Goal: Task Accomplishment & Management: Complete application form

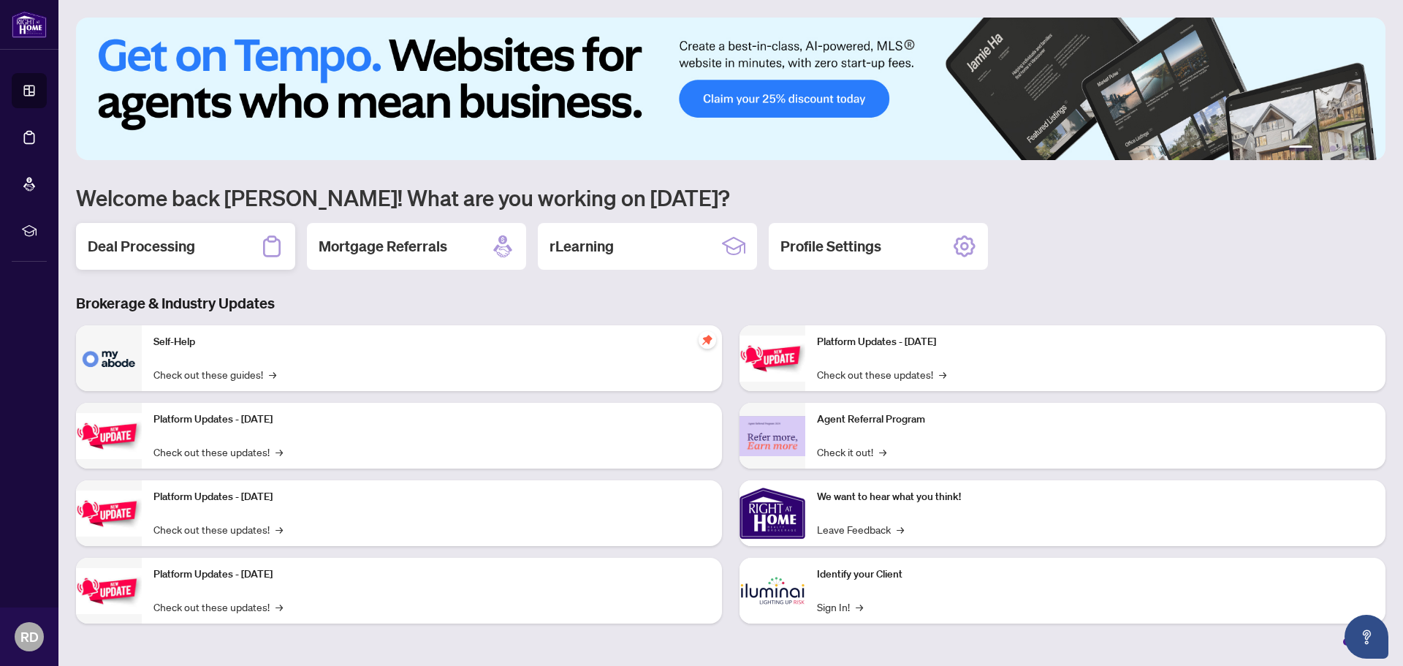
click at [188, 256] on h2 "Deal Processing" at bounding box center [141, 246] width 107 height 20
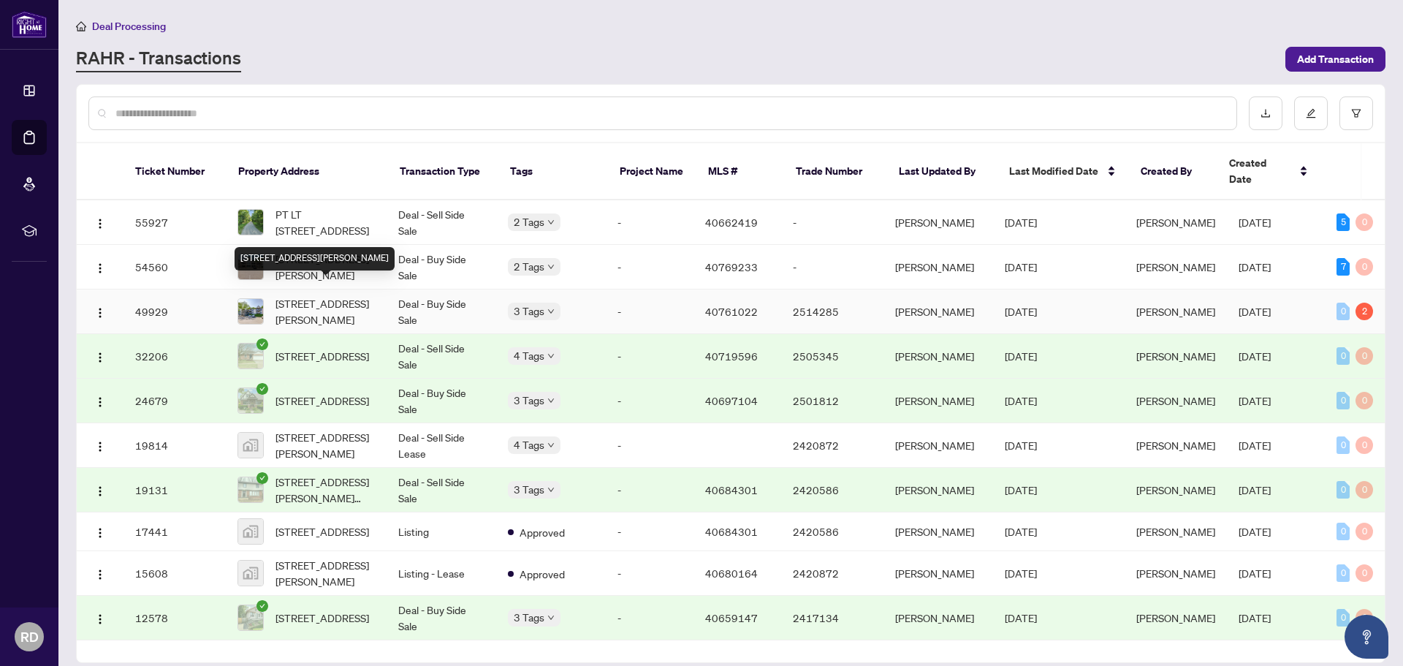
click at [347, 255] on div "[STREET_ADDRESS][PERSON_NAME]" at bounding box center [315, 258] width 160 height 23
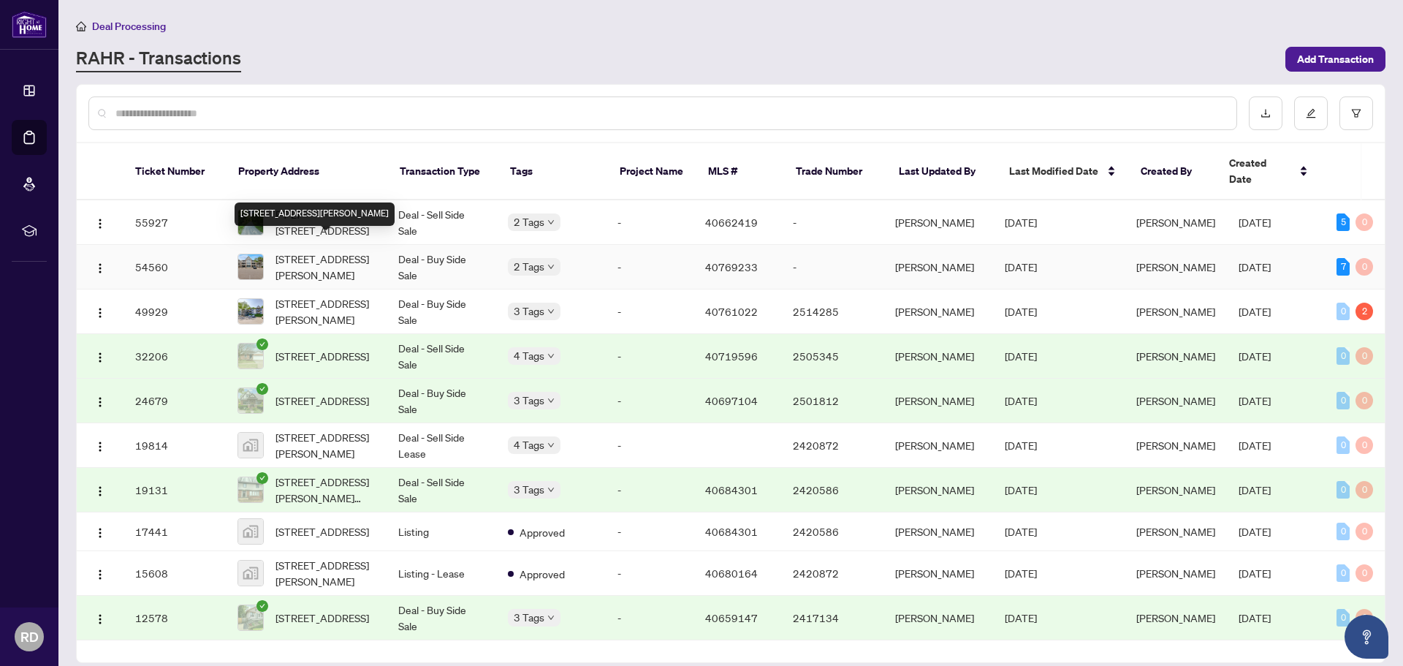
click at [346, 251] on span "[STREET_ADDRESS][PERSON_NAME]" at bounding box center [324, 267] width 99 height 32
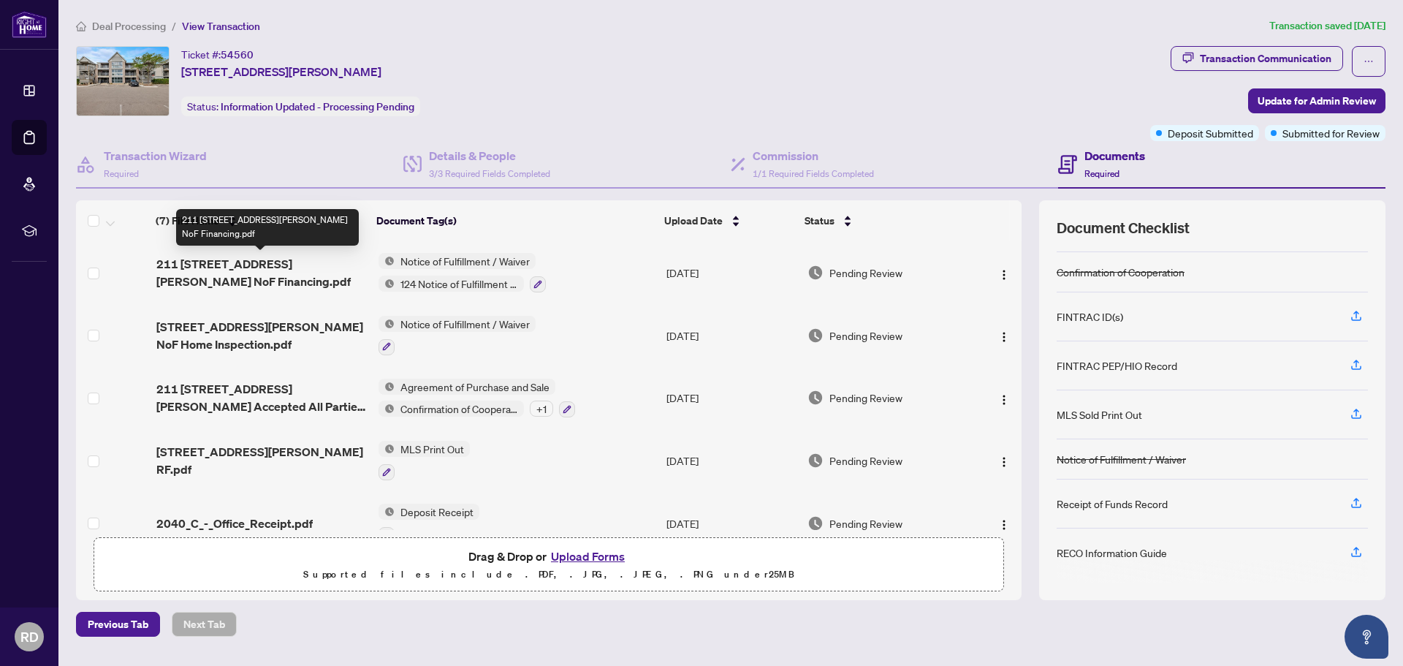
click at [254, 264] on span "211 [STREET_ADDRESS][PERSON_NAME] NoF Financing.pdf" at bounding box center [261, 272] width 210 height 35
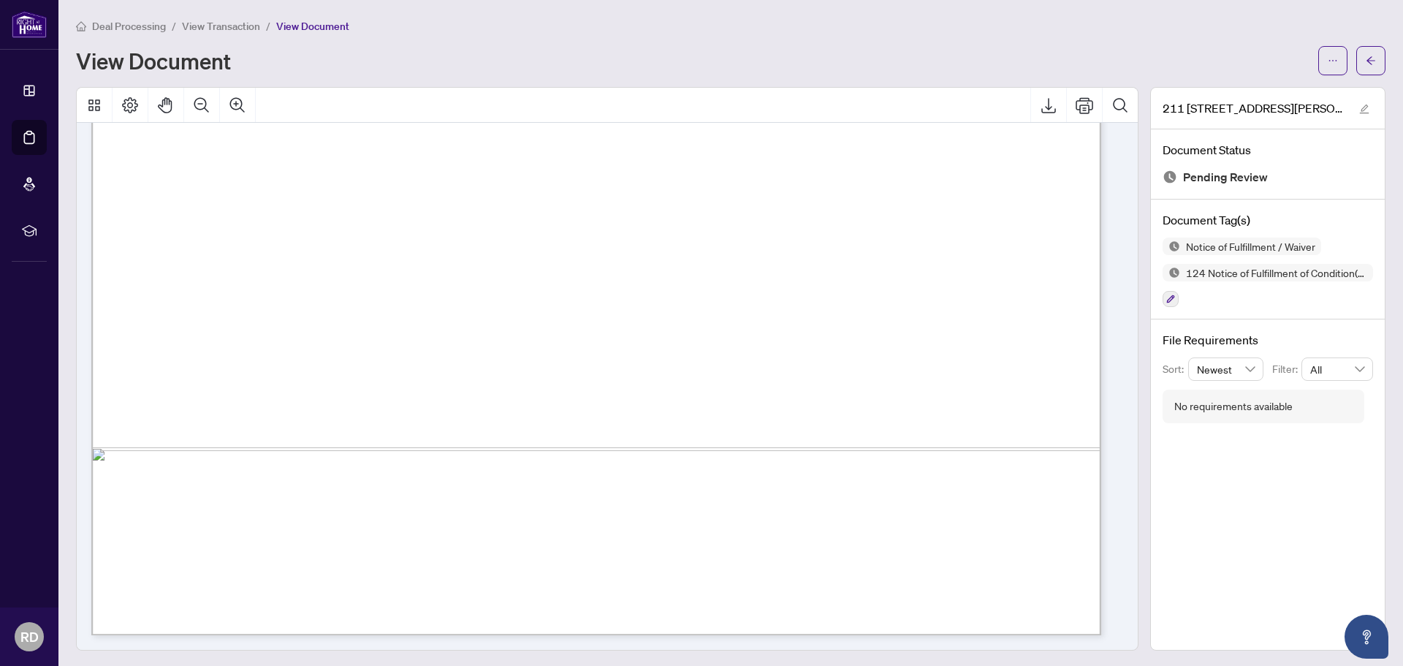
scroll to position [2, 0]
click at [225, 26] on span "View Transaction" at bounding box center [221, 24] width 78 height 13
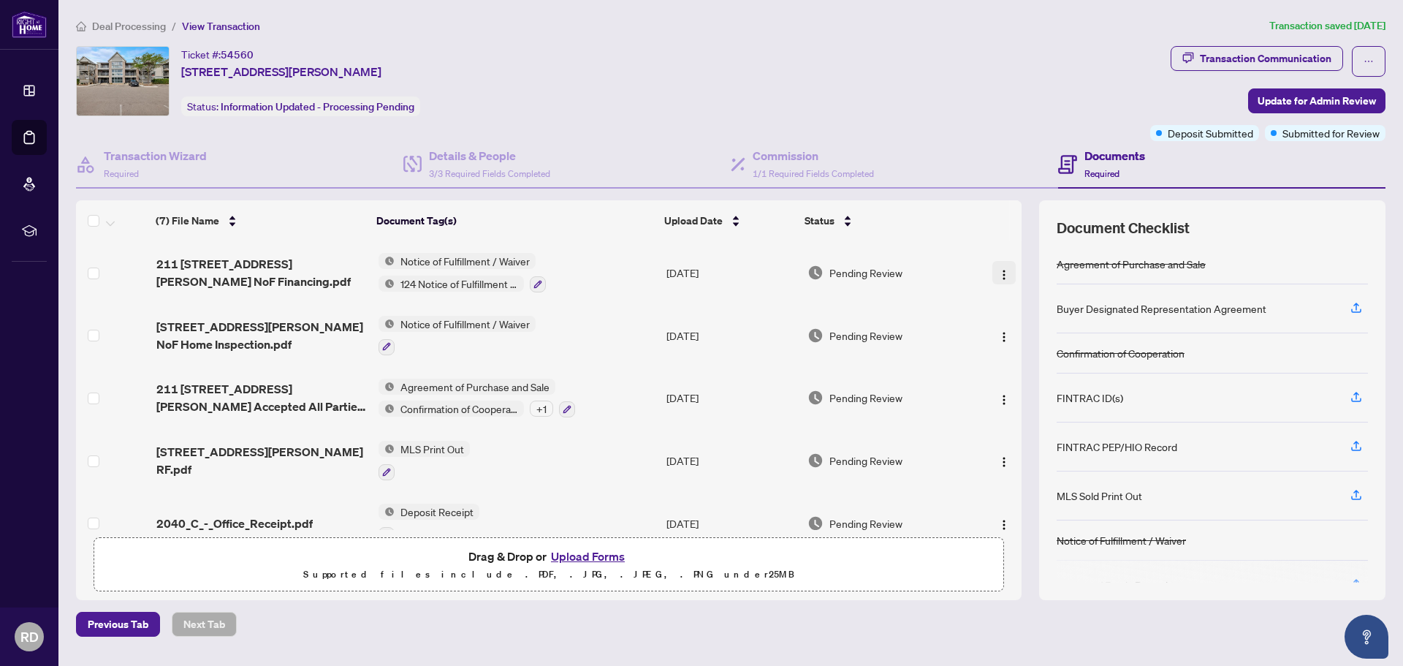
click at [998, 275] on img "button" at bounding box center [1004, 275] width 12 height 12
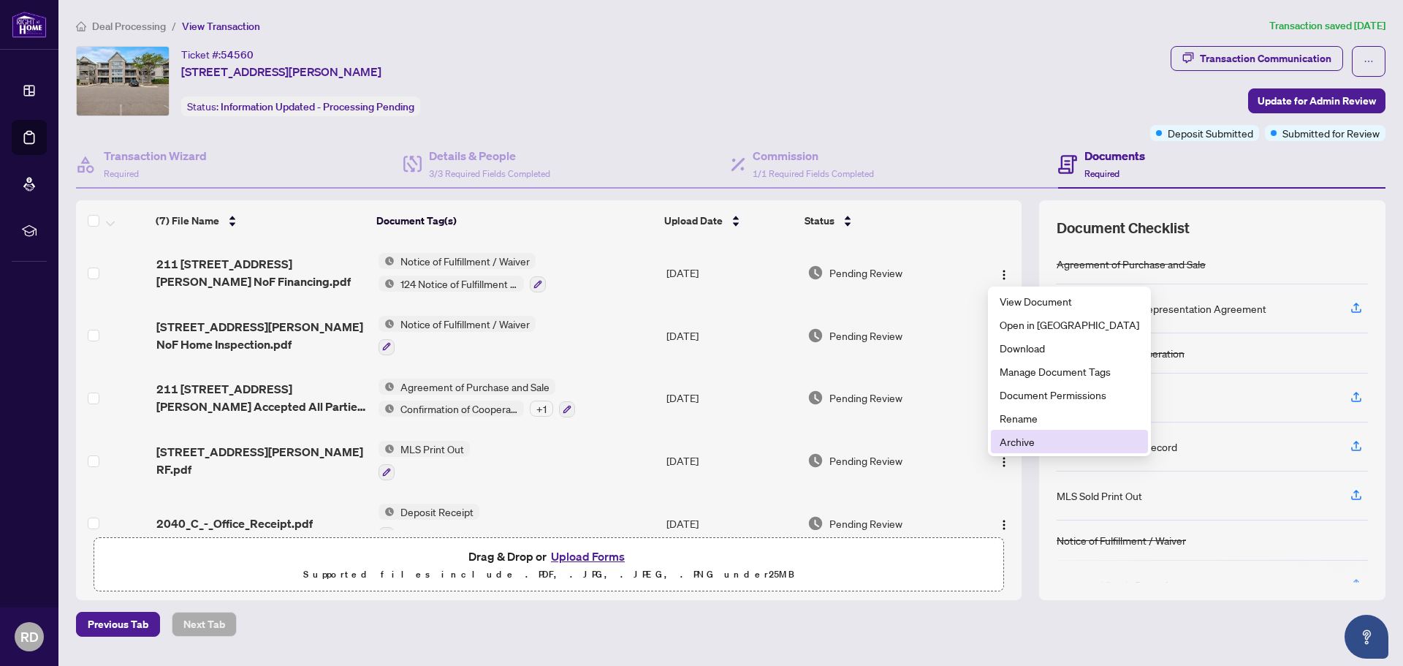
click at [1005, 437] on span "Archive" at bounding box center [1069, 441] width 140 height 16
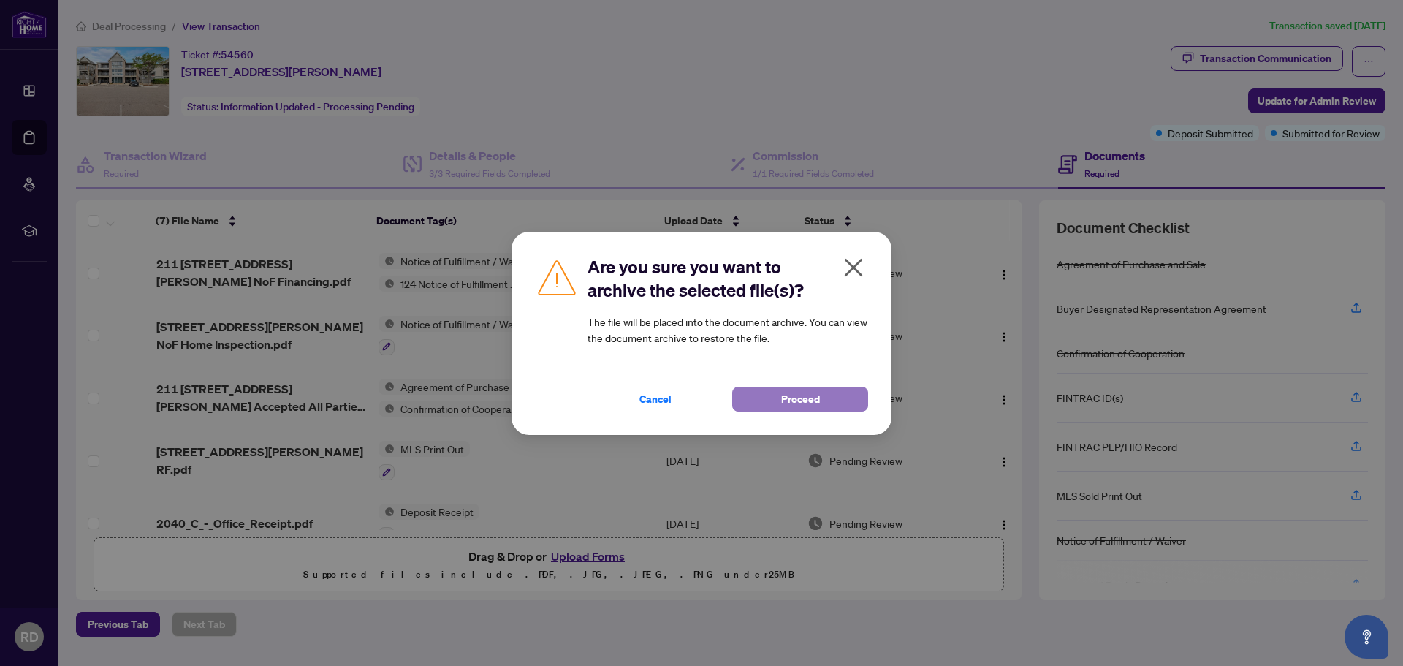
click at [787, 402] on span "Proceed" at bounding box center [800, 398] width 39 height 23
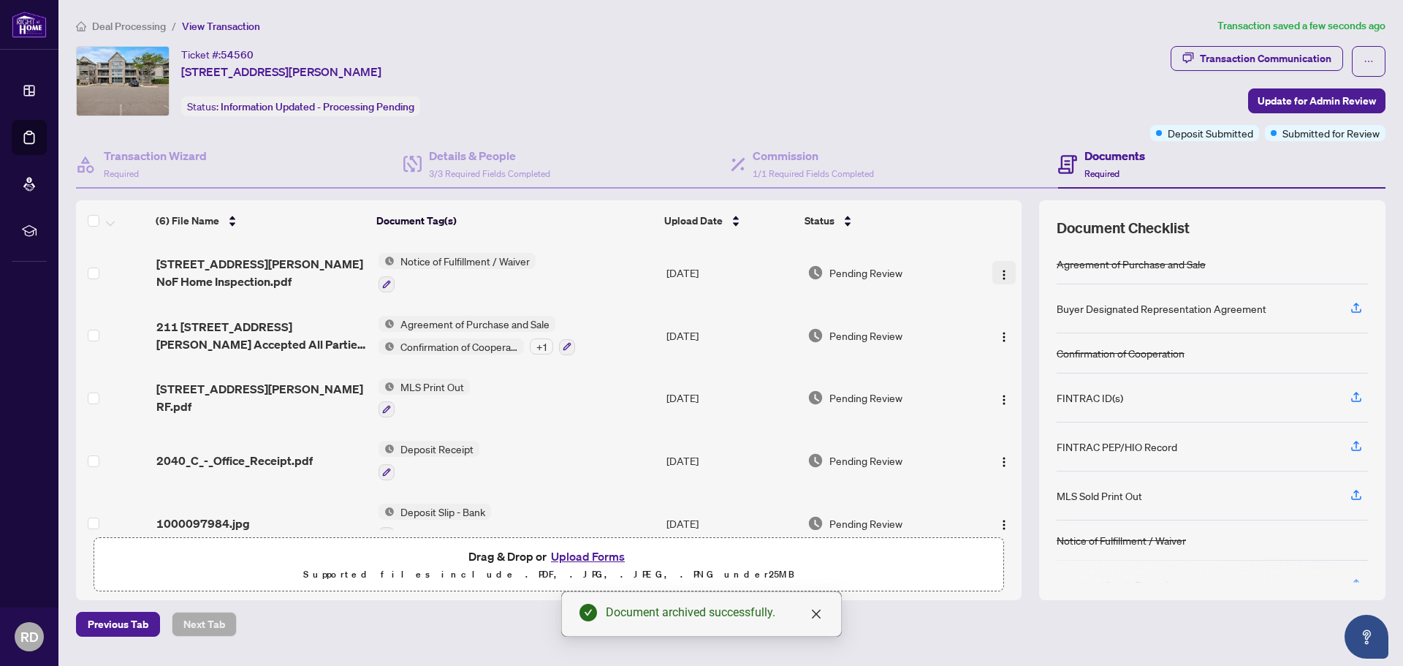
click at [998, 272] on img "button" at bounding box center [1004, 275] width 12 height 12
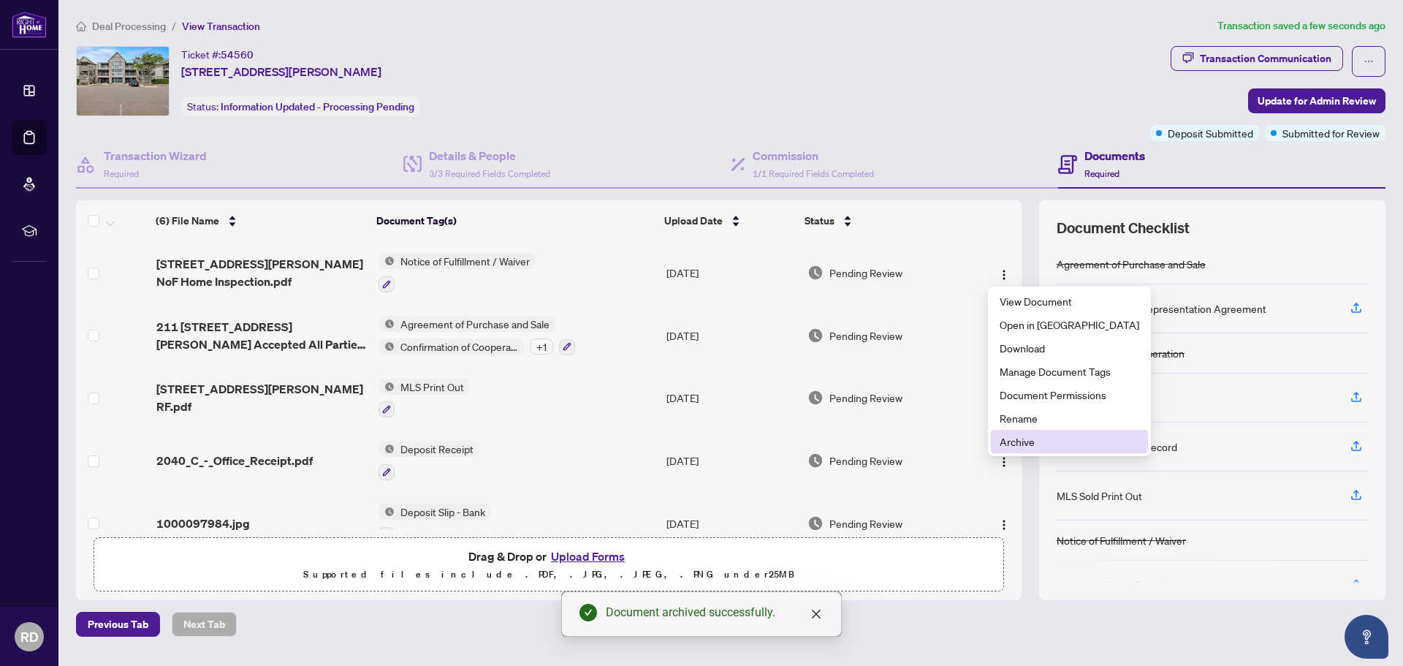
click at [1011, 443] on span "Archive" at bounding box center [1069, 441] width 140 height 16
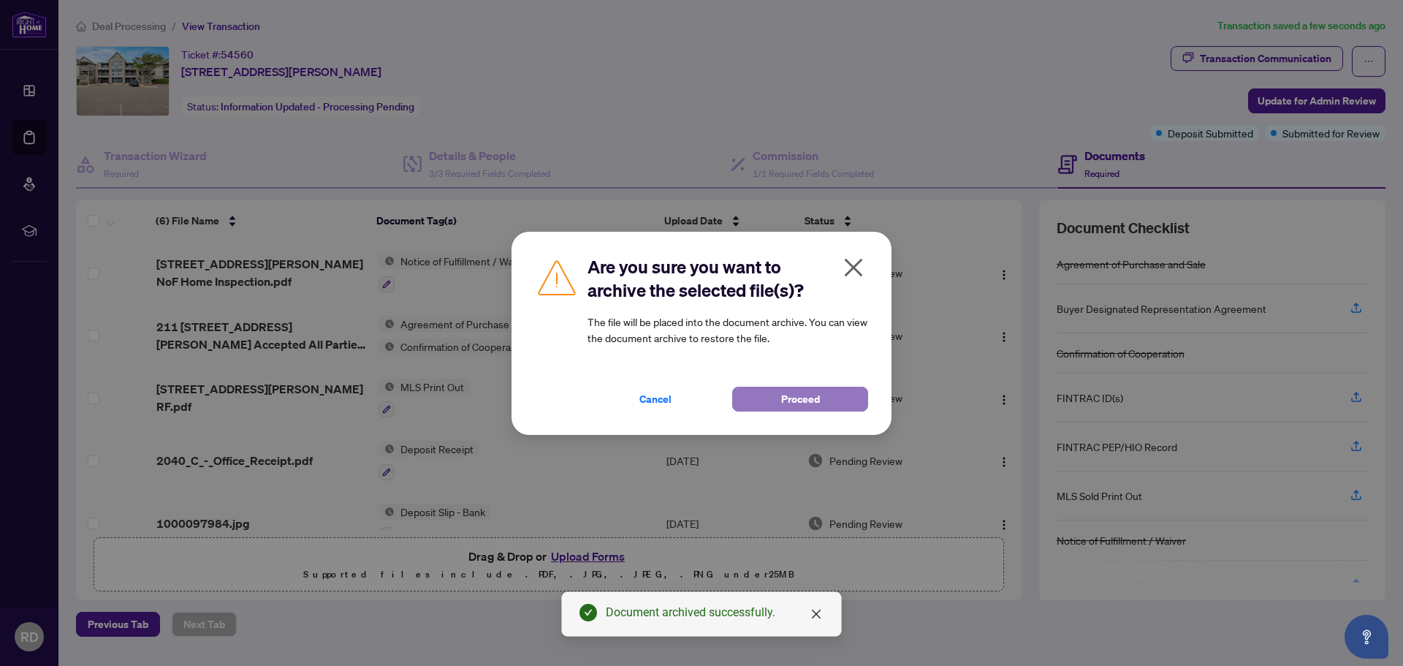
click at [858, 390] on button "Proceed" at bounding box center [800, 398] width 136 height 25
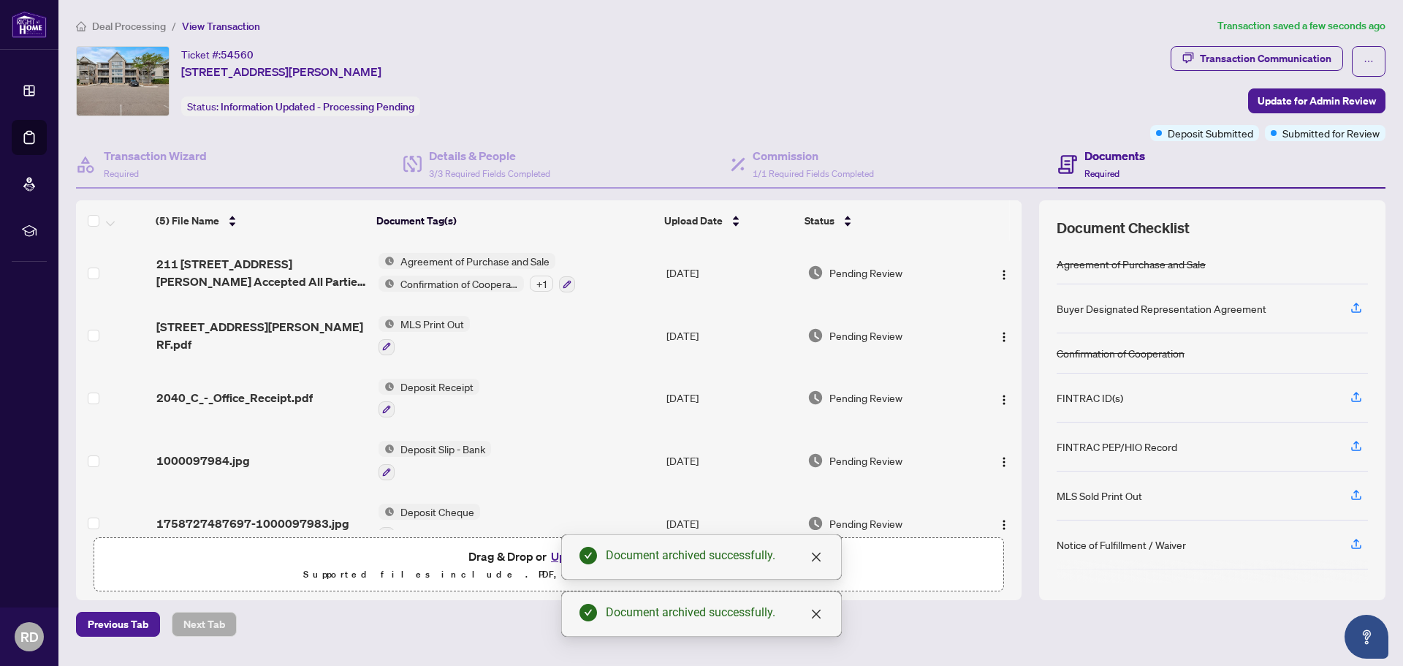
scroll to position [24, 0]
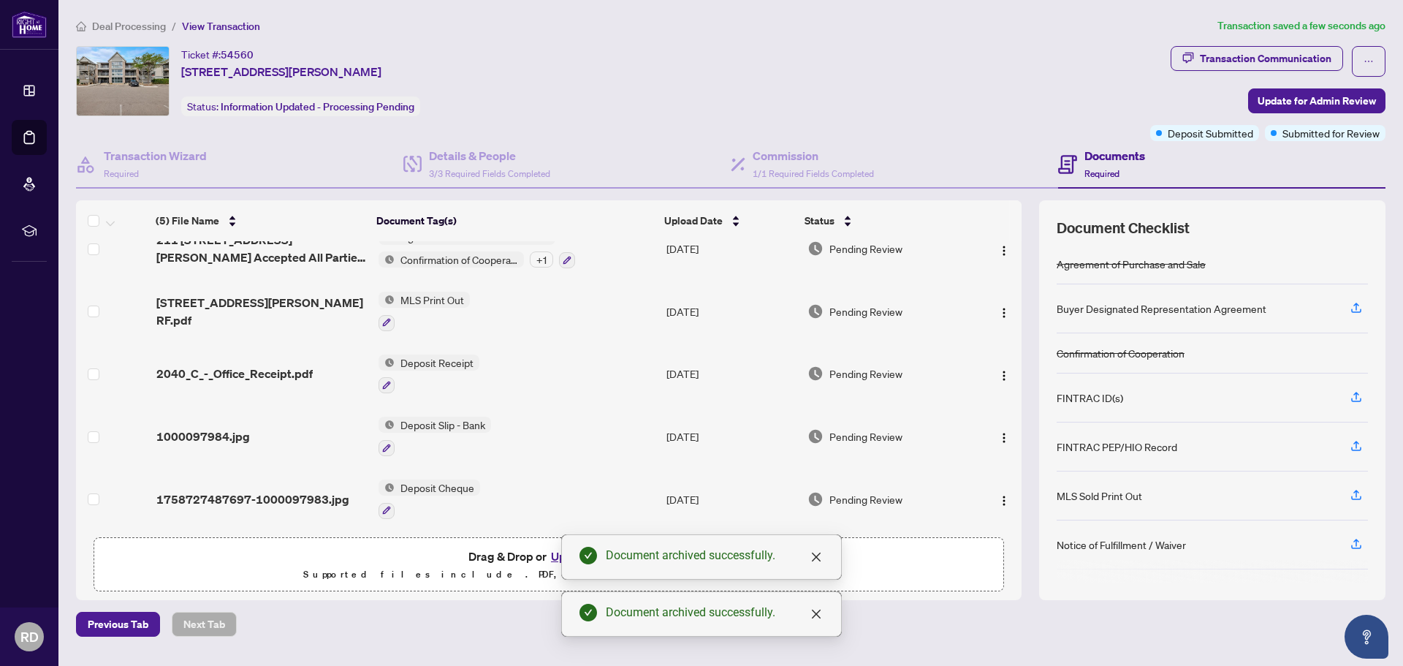
click at [517, 560] on span "Drag & Drop or Upload Forms" at bounding box center [548, 555] width 161 height 19
click at [517, 549] on span "Drag & Drop or Upload Forms" at bounding box center [548, 555] width 161 height 19
click at [560, 555] on button "Upload Forms" at bounding box center [587, 555] width 83 height 19
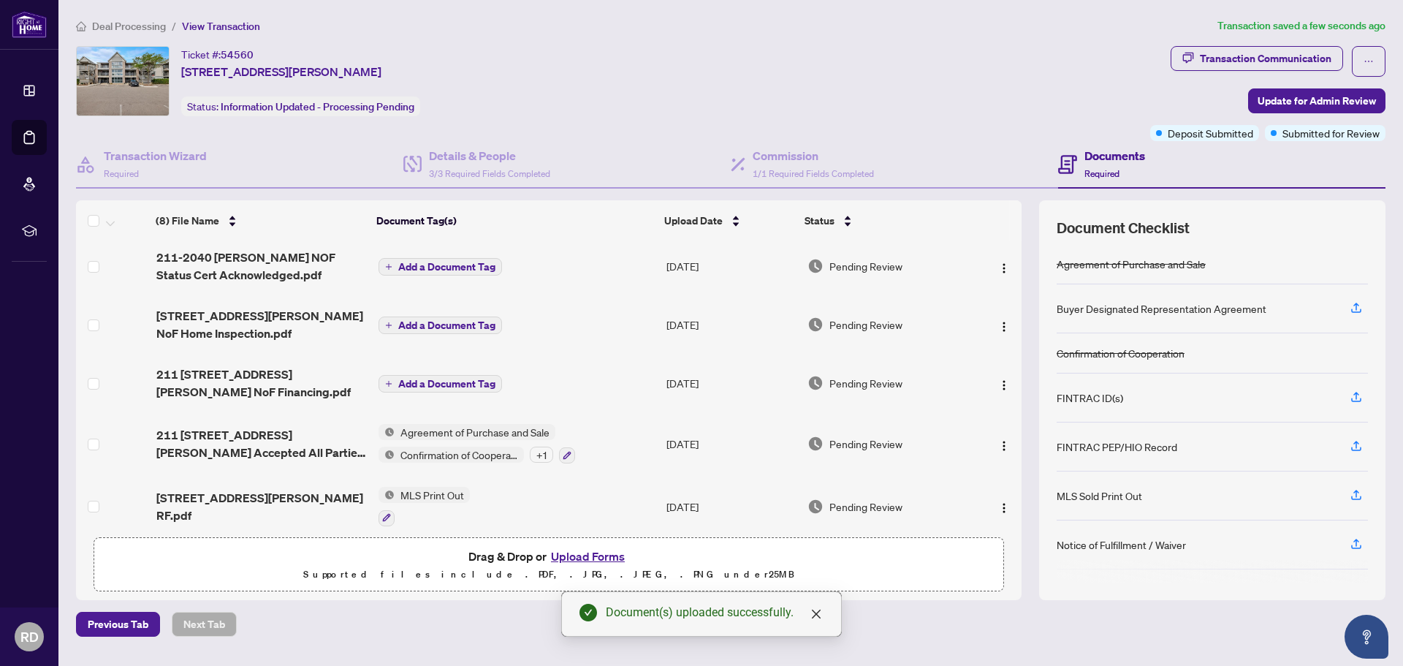
scroll to position [0, 0]
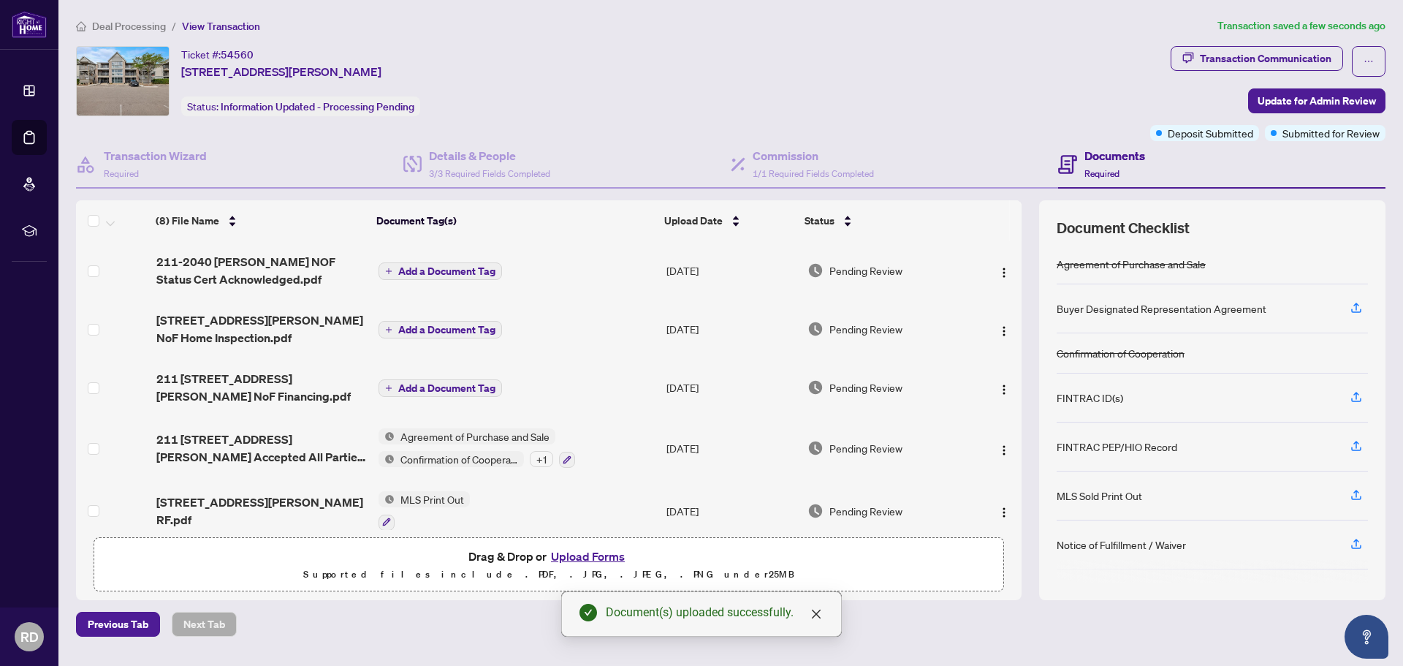
click at [421, 278] on button "Add a Document Tag" at bounding box center [439, 271] width 123 height 18
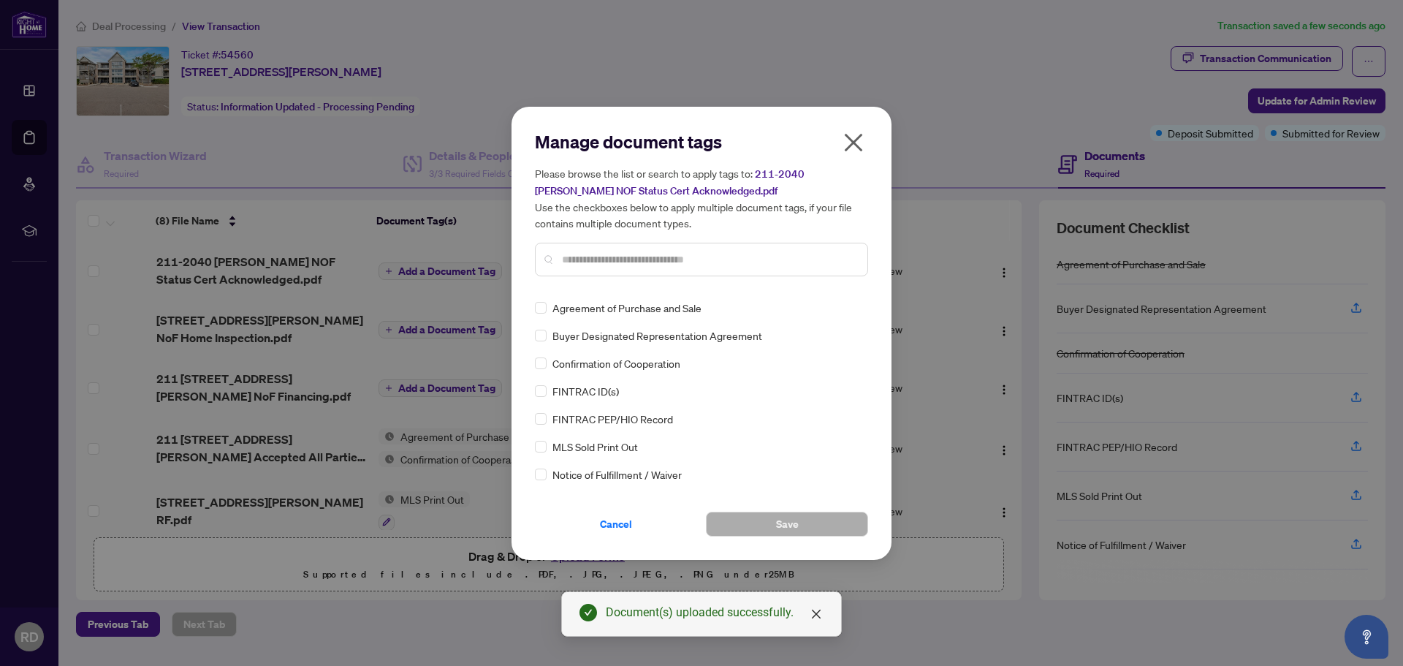
click at [649, 281] on div "Manage document tags Please browse the list or search to apply tags to: 211-204…" at bounding box center [701, 209] width 333 height 158
click at [648, 252] on input "text" at bounding box center [709, 259] width 294 height 16
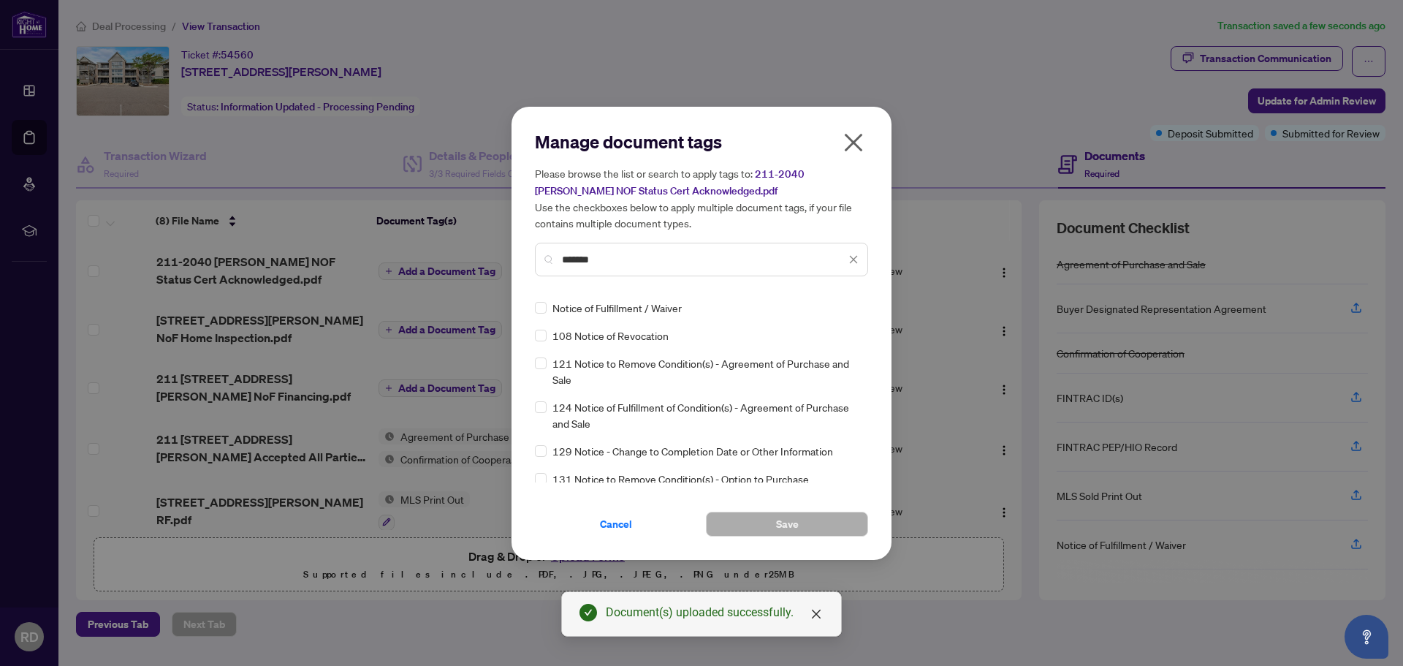
type input "******"
drag, startPoint x: 869, startPoint y: 339, endPoint x: 861, endPoint y: 359, distance: 21.3
click at [869, 359] on div "Manage document tags Please browse the list or search to apply tags to: 211-204…" at bounding box center [701, 333] width 380 height 453
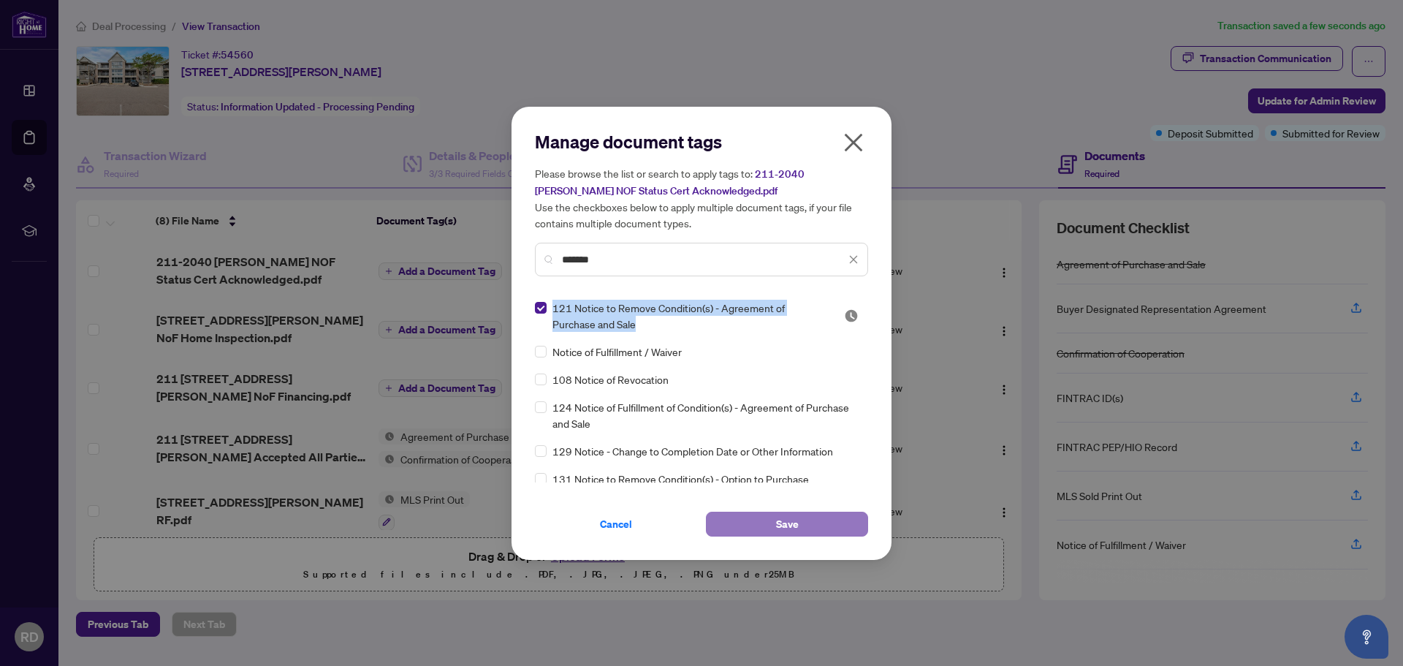
click at [803, 524] on button "Save" at bounding box center [787, 523] width 162 height 25
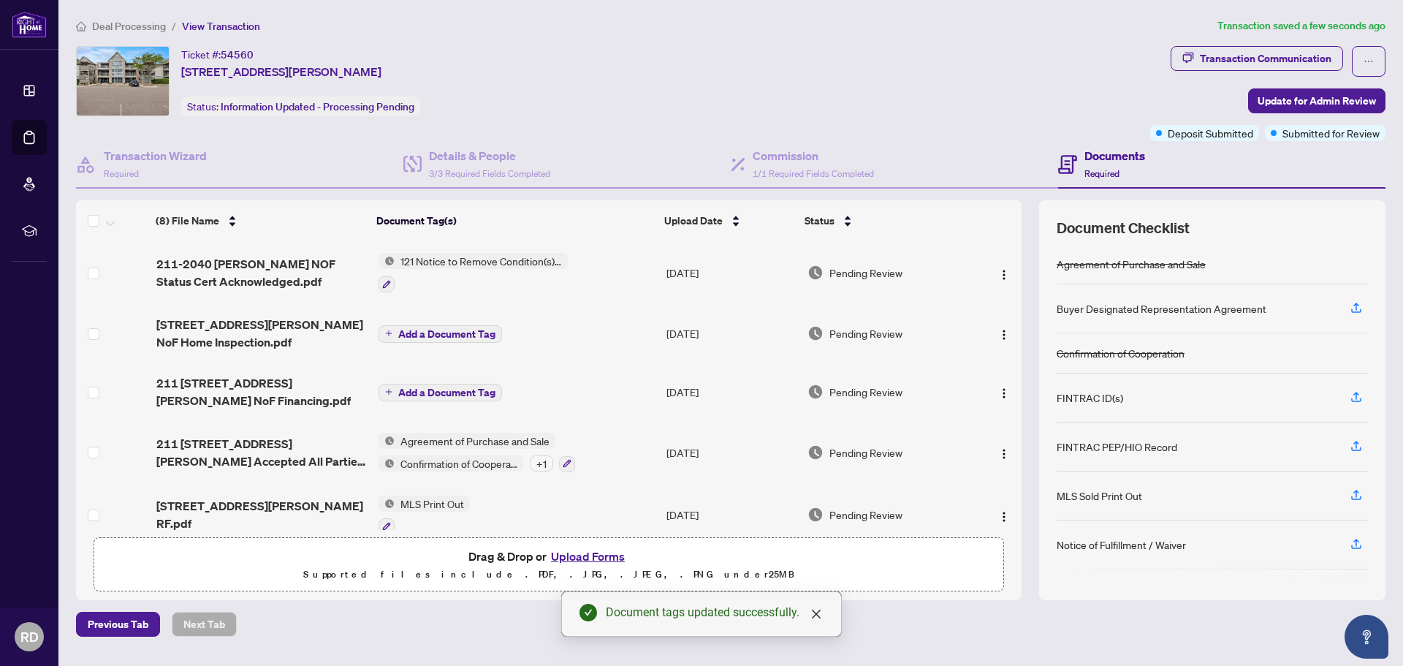
click at [430, 329] on span "Add a Document Tag" at bounding box center [446, 334] width 97 height 10
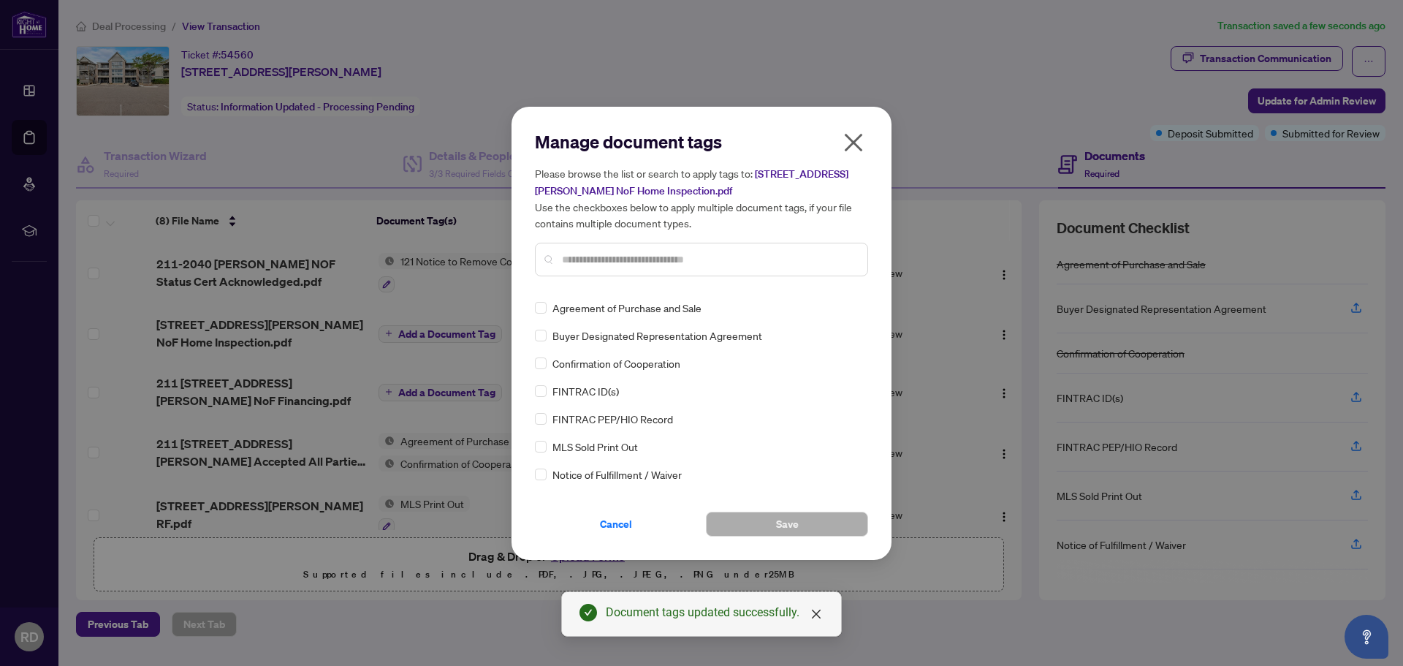
click at [594, 276] on div "Manage document tags Please browse the list or search to apply tags to: [STREET…" at bounding box center [701, 209] width 333 height 158
click at [592, 253] on input "text" at bounding box center [709, 259] width 294 height 16
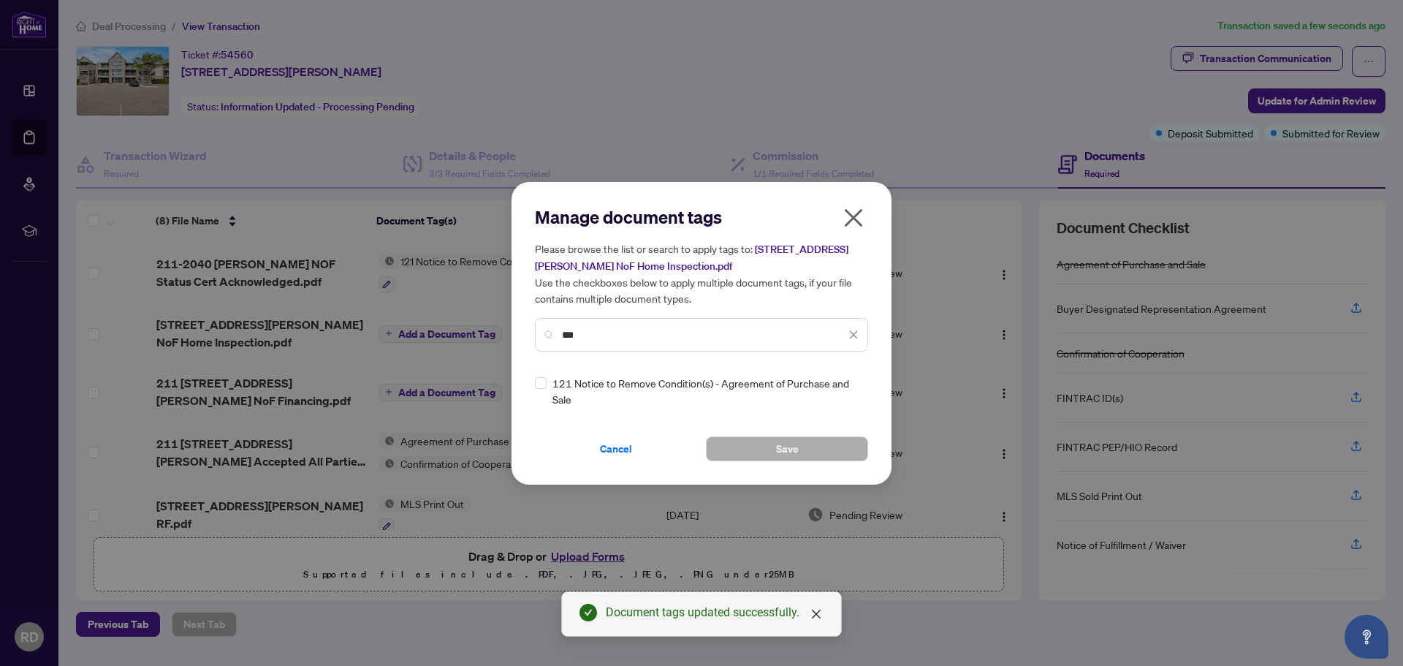
type input "***"
click at [752, 444] on button "Save" at bounding box center [787, 448] width 162 height 25
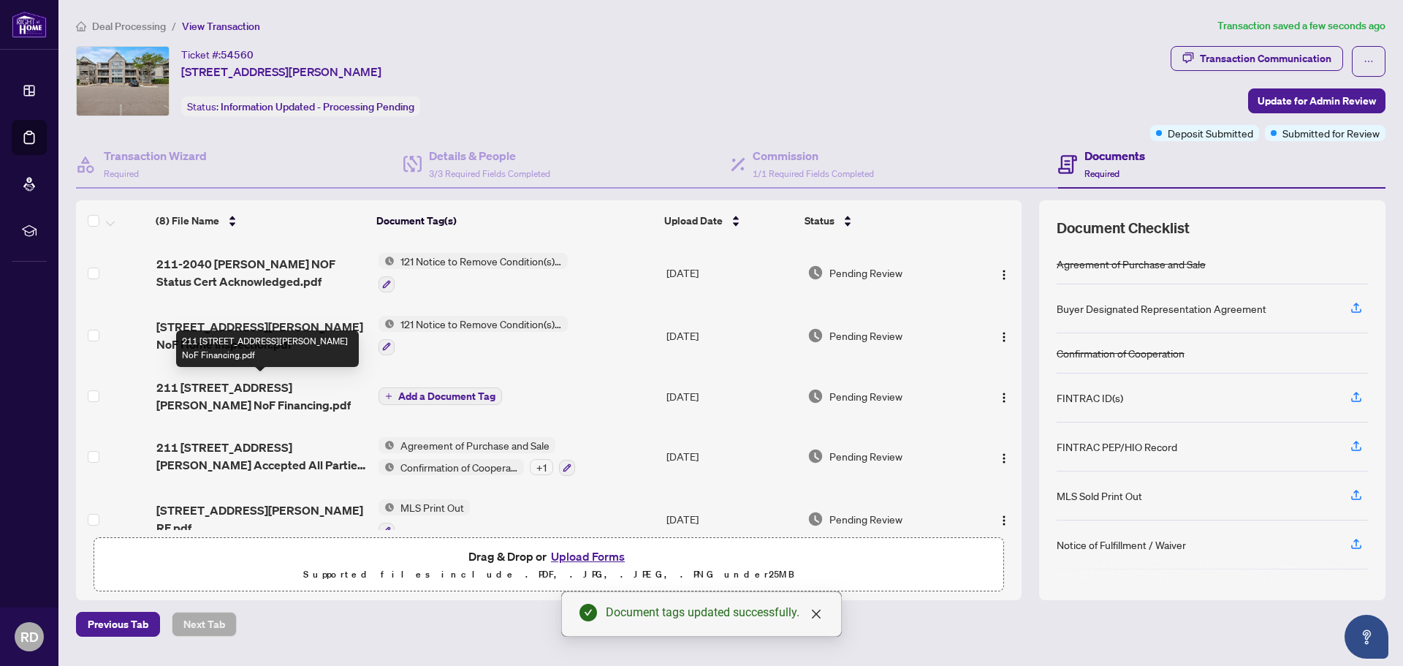
click at [248, 385] on span "211 [STREET_ADDRESS][PERSON_NAME] NoF Financing.pdf" at bounding box center [261, 395] width 210 height 35
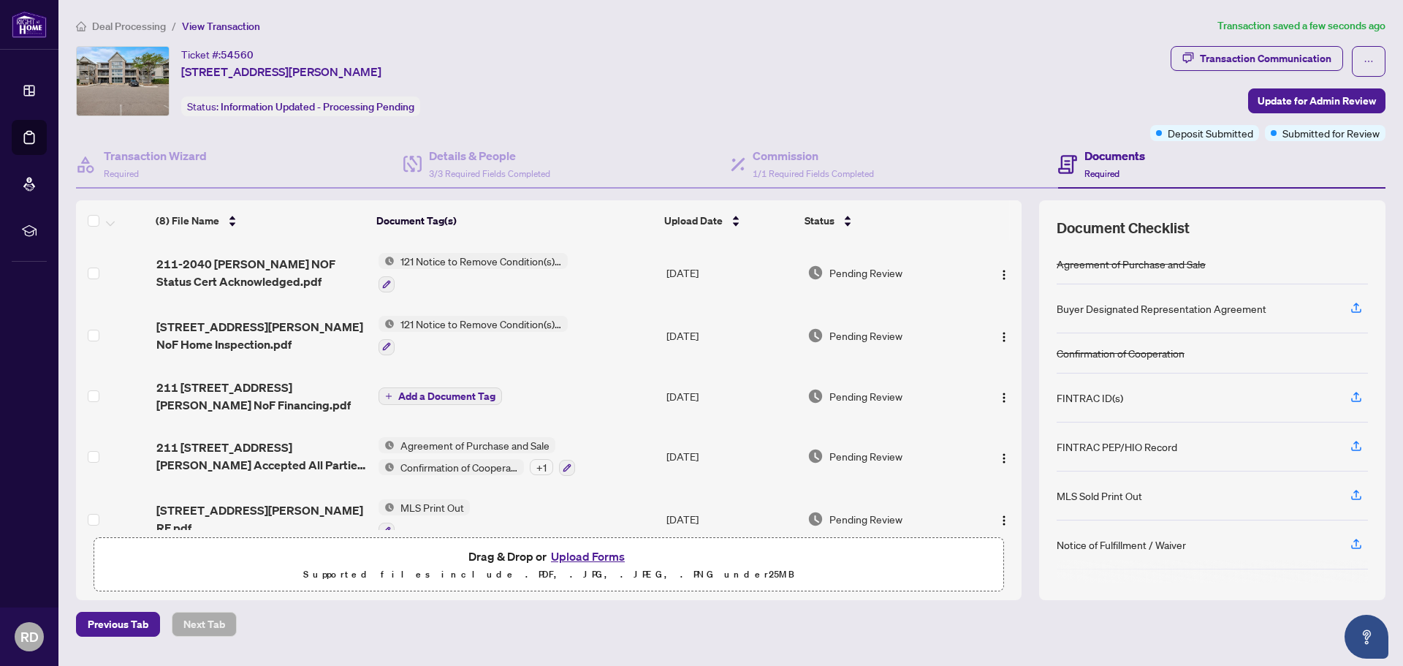
click at [546, 256] on span "121 Notice to Remove Condition(s) - Agreement of Purchase and Sale" at bounding box center [480, 261] width 173 height 16
click at [425, 333] on span "121 Notice to Remove Condition(s) - Agreement of Purchase and Sale" at bounding box center [479, 340] width 218 height 32
click at [384, 281] on icon "button" at bounding box center [387, 284] width 8 height 8
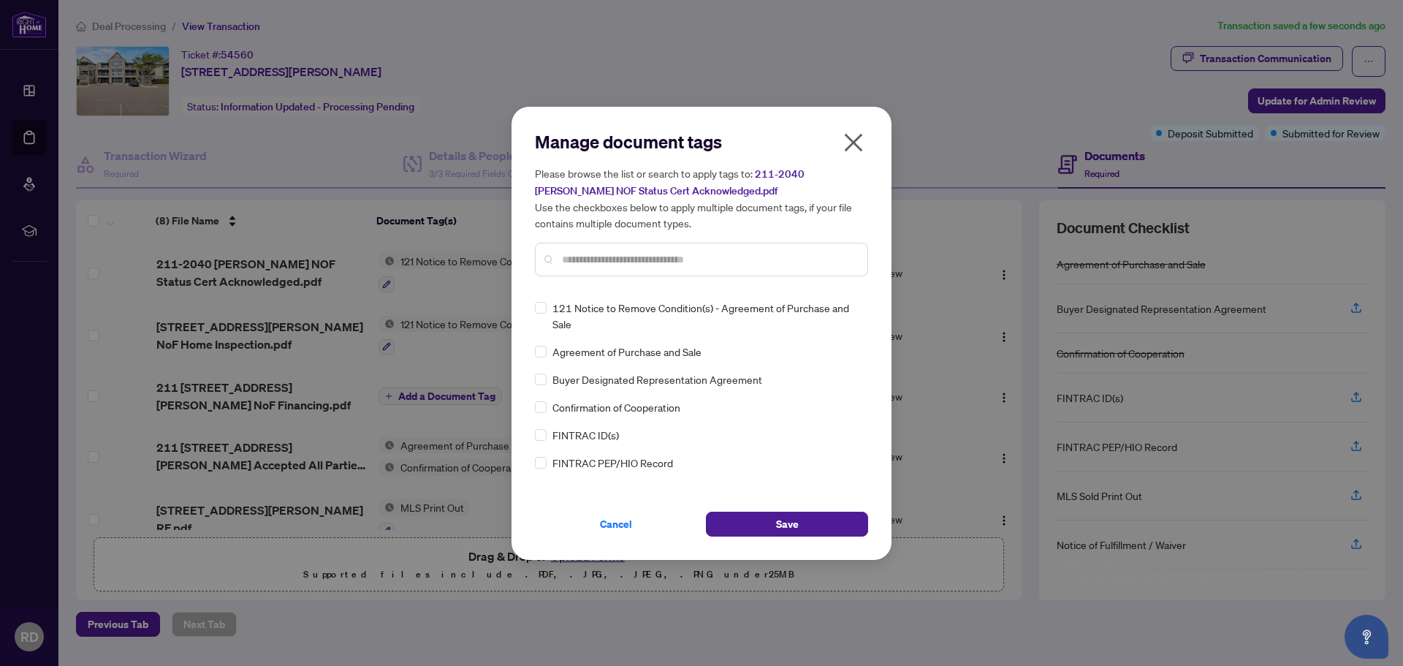
click at [593, 259] on input "text" at bounding box center [709, 259] width 294 height 16
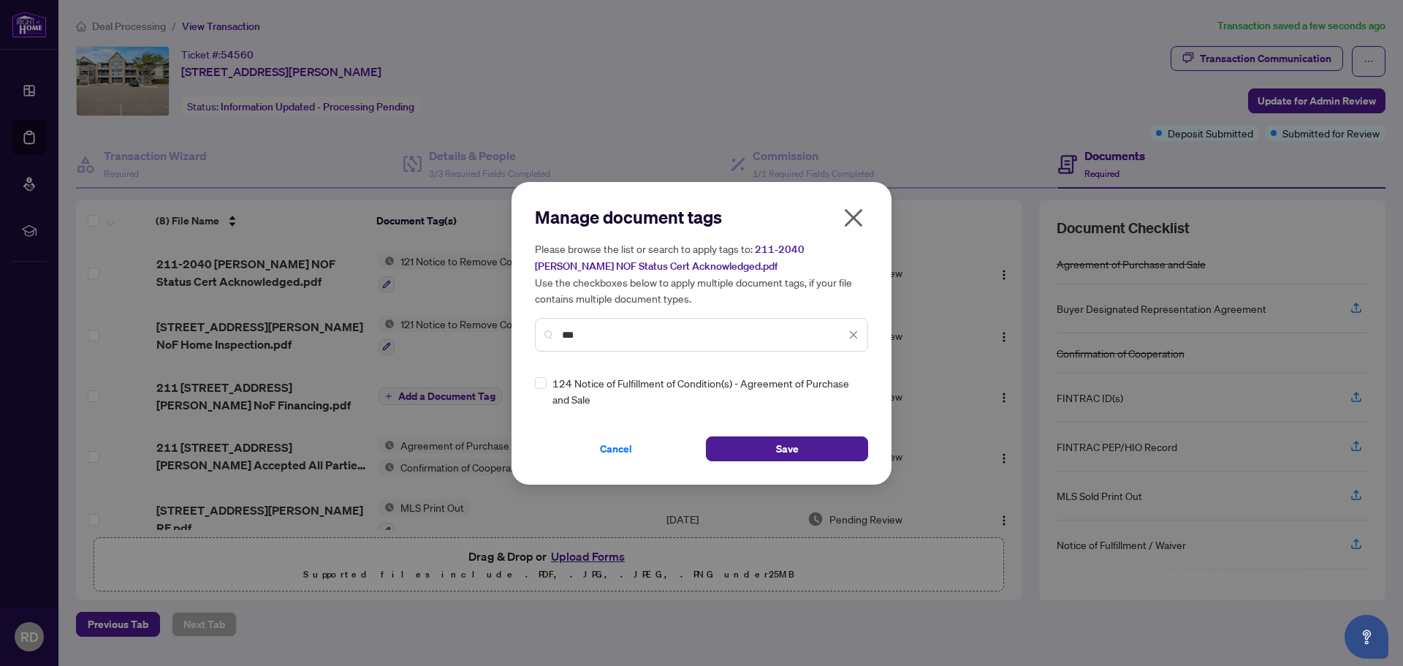
type input "***"
click at [754, 443] on button "Save" at bounding box center [787, 448] width 162 height 25
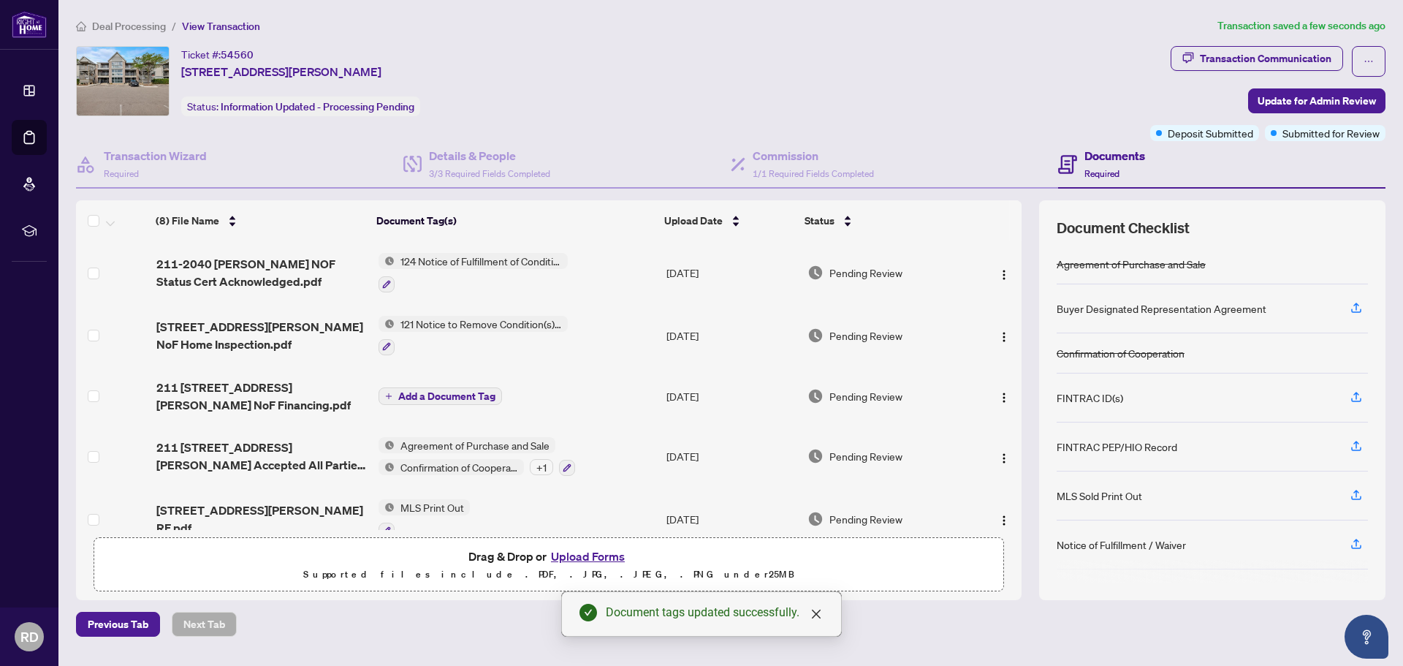
click at [394, 347] on div at bounding box center [472, 347] width 189 height 18
click at [384, 322] on img at bounding box center [386, 324] width 16 height 16
click at [437, 319] on span "121 Notice to Remove Condition(s) - Agreement of Purchase and Sale" at bounding box center [480, 324] width 173 height 16
click at [383, 346] on icon "button" at bounding box center [387, 347] width 8 height 8
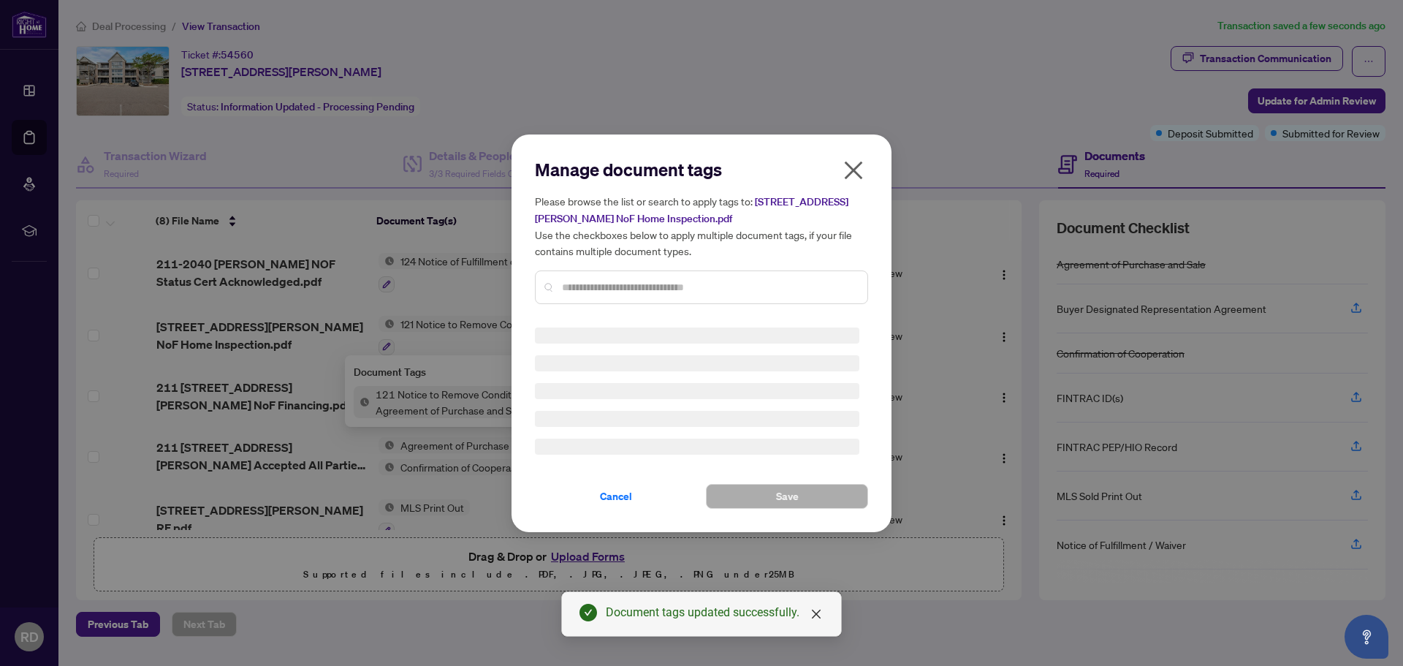
click at [584, 276] on div "Manage document tags Please browse the list or search to apply tags to: [STREET…" at bounding box center [701, 237] width 333 height 158
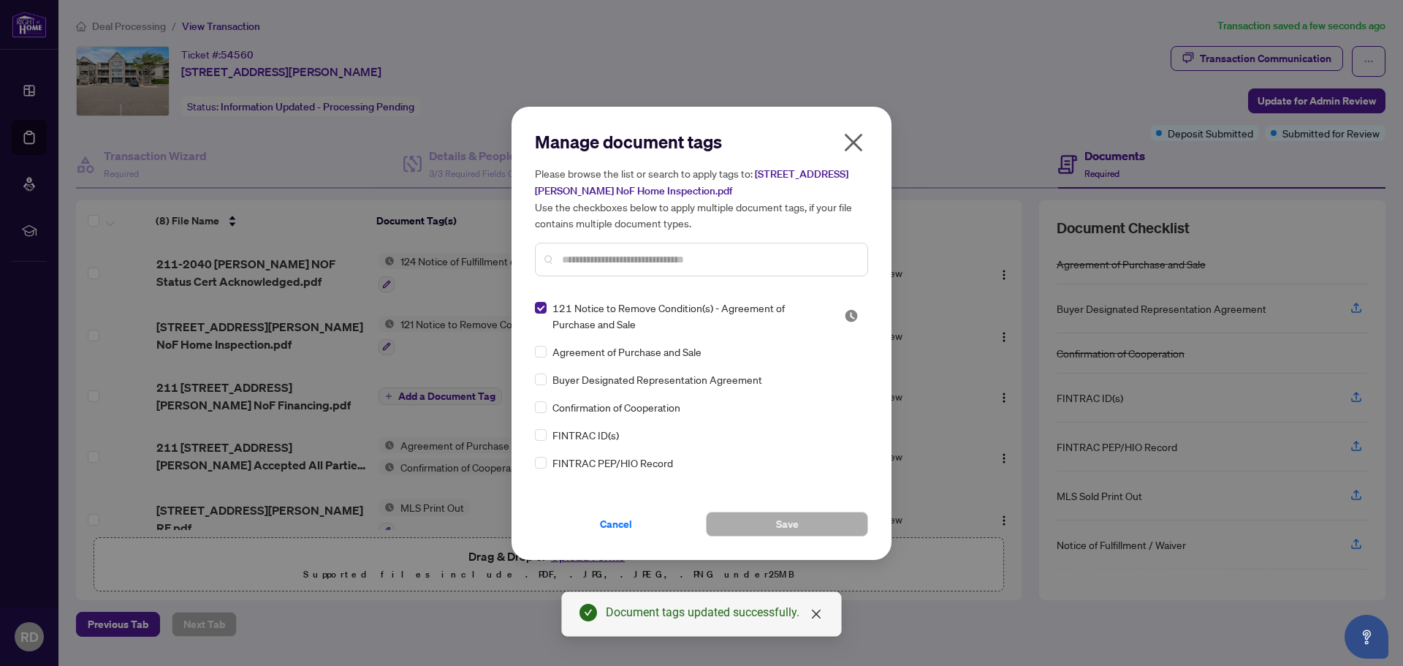
click at [587, 260] on input "text" at bounding box center [709, 259] width 294 height 16
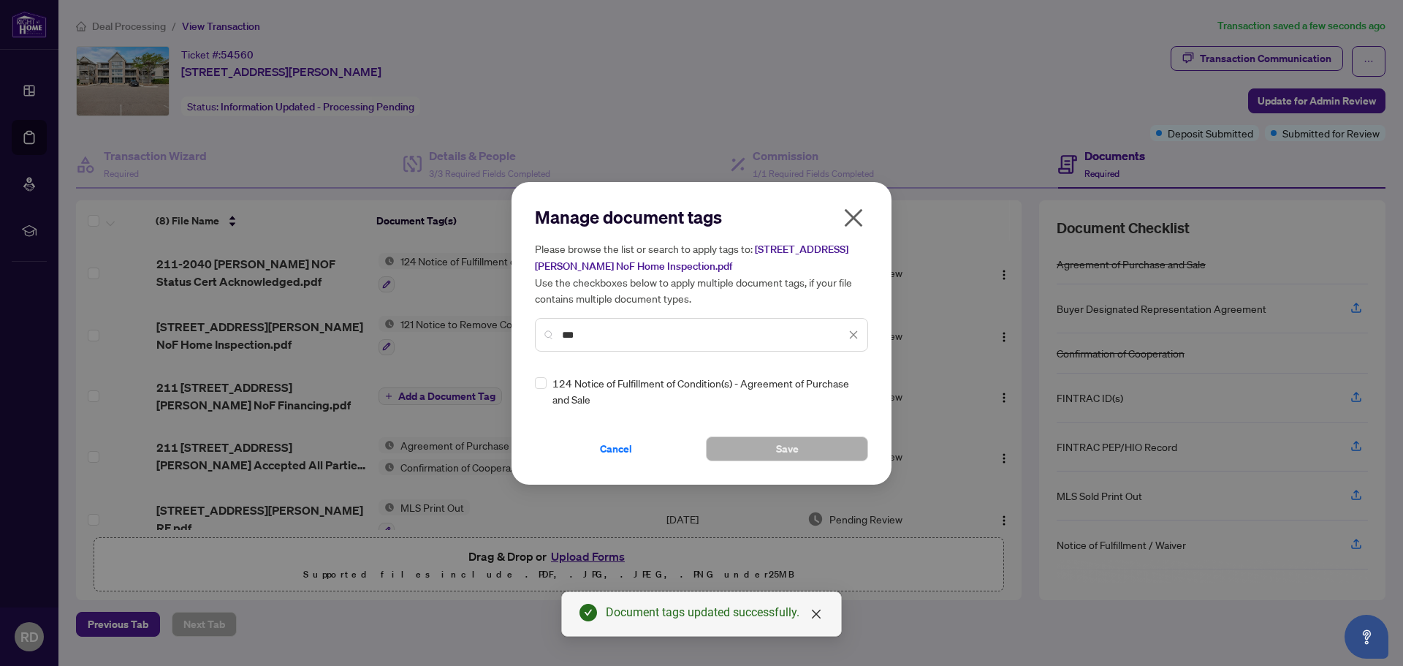
type input "***"
click at [747, 440] on button "Save" at bounding box center [787, 448] width 162 height 25
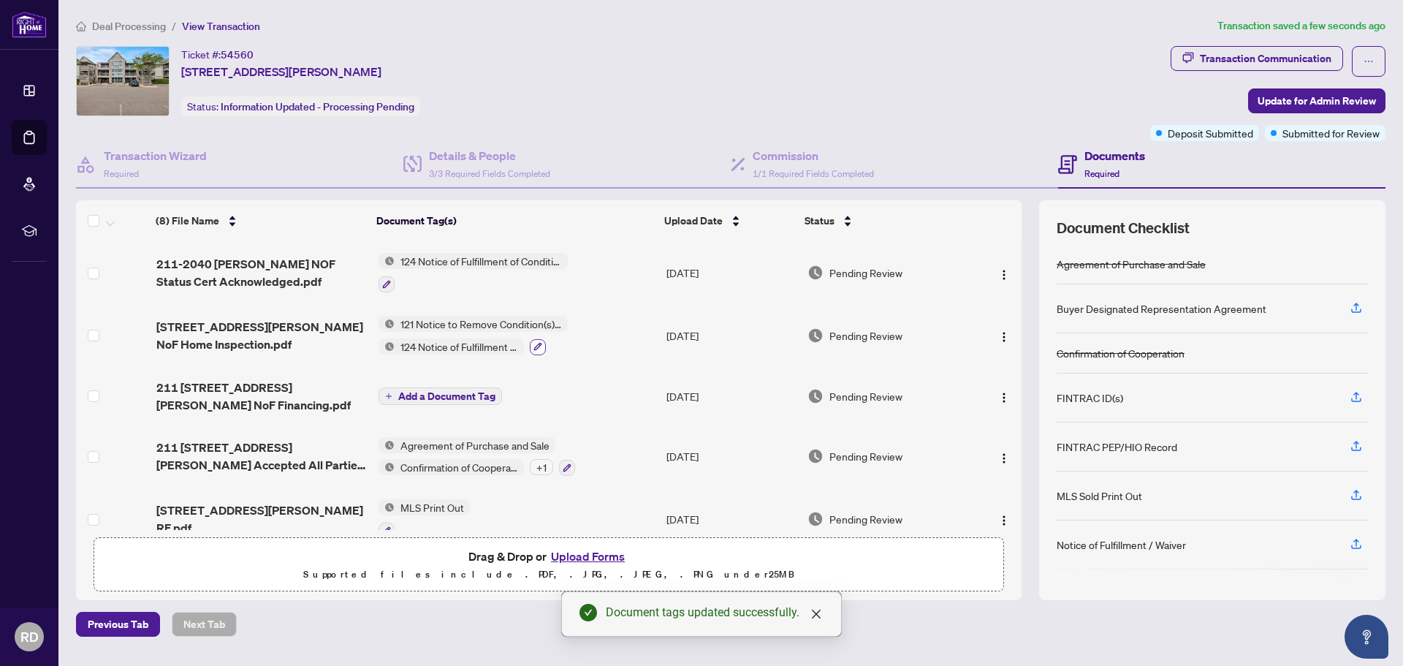
click at [535, 339] on button "button" at bounding box center [538, 347] width 16 height 16
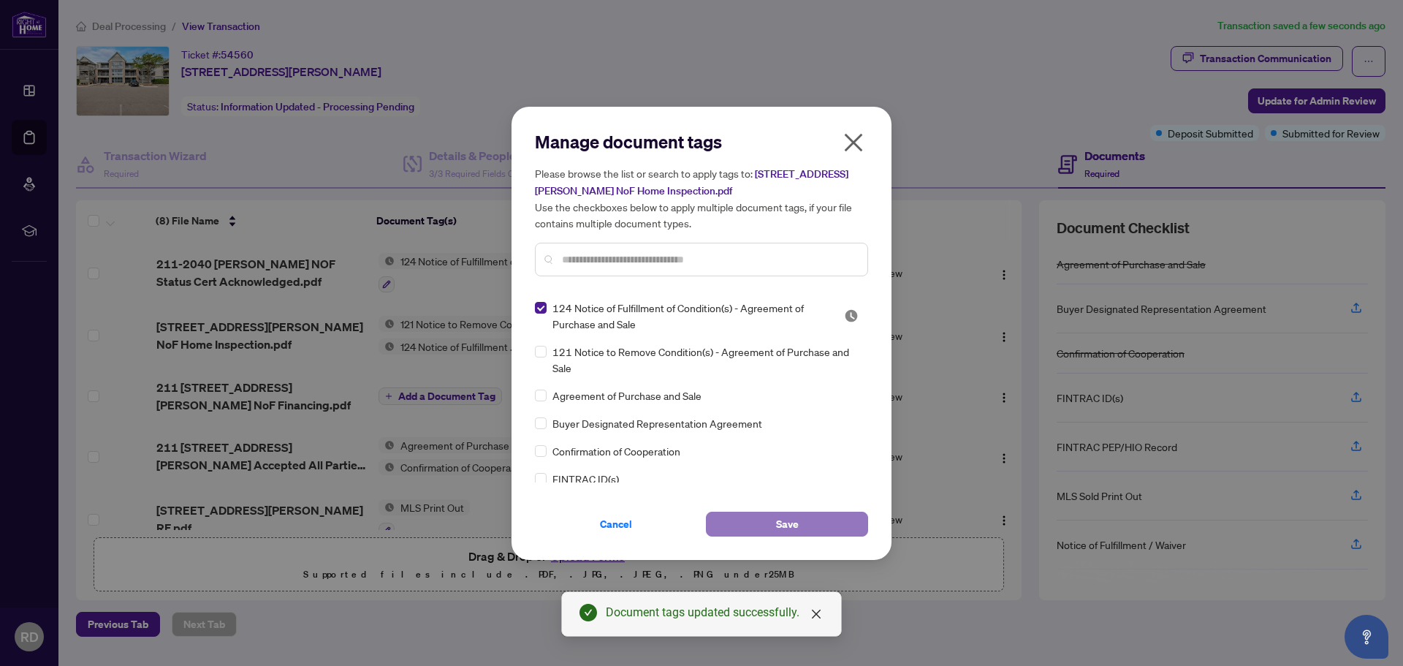
click at [743, 519] on button "Save" at bounding box center [787, 523] width 162 height 25
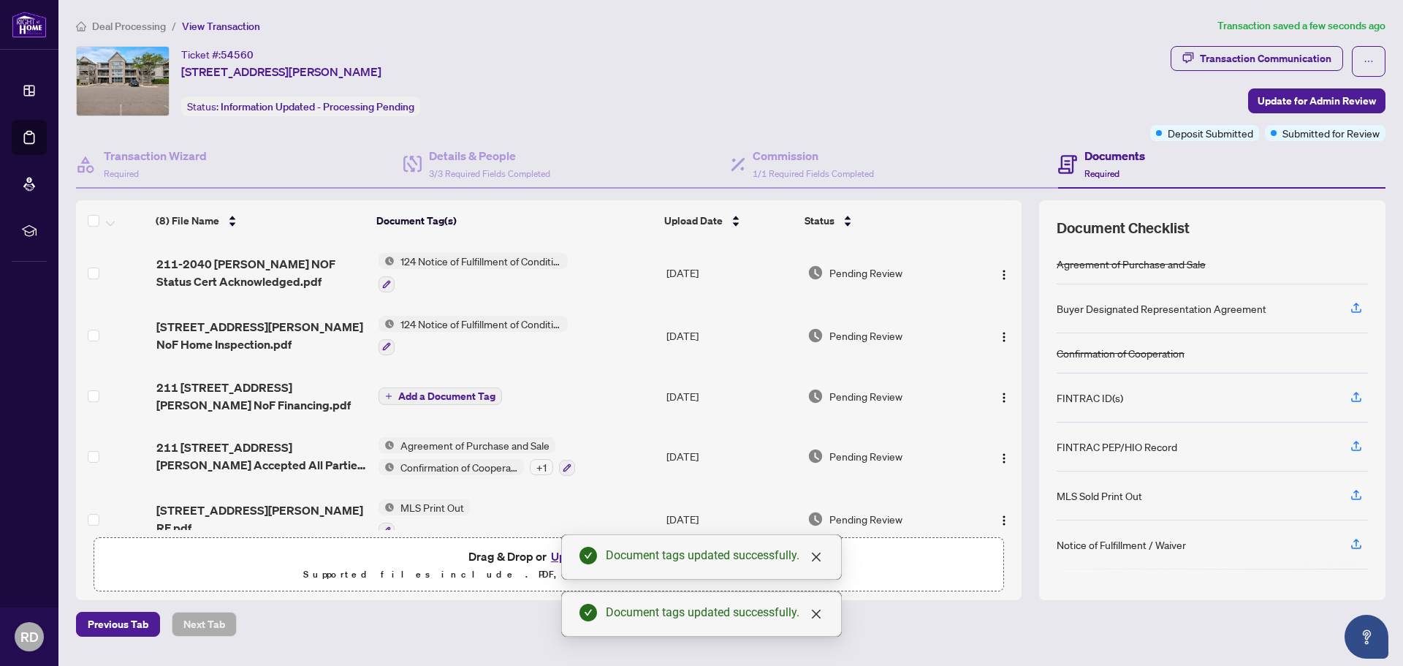
click at [423, 393] on span "Add a Document Tag" at bounding box center [446, 396] width 97 height 10
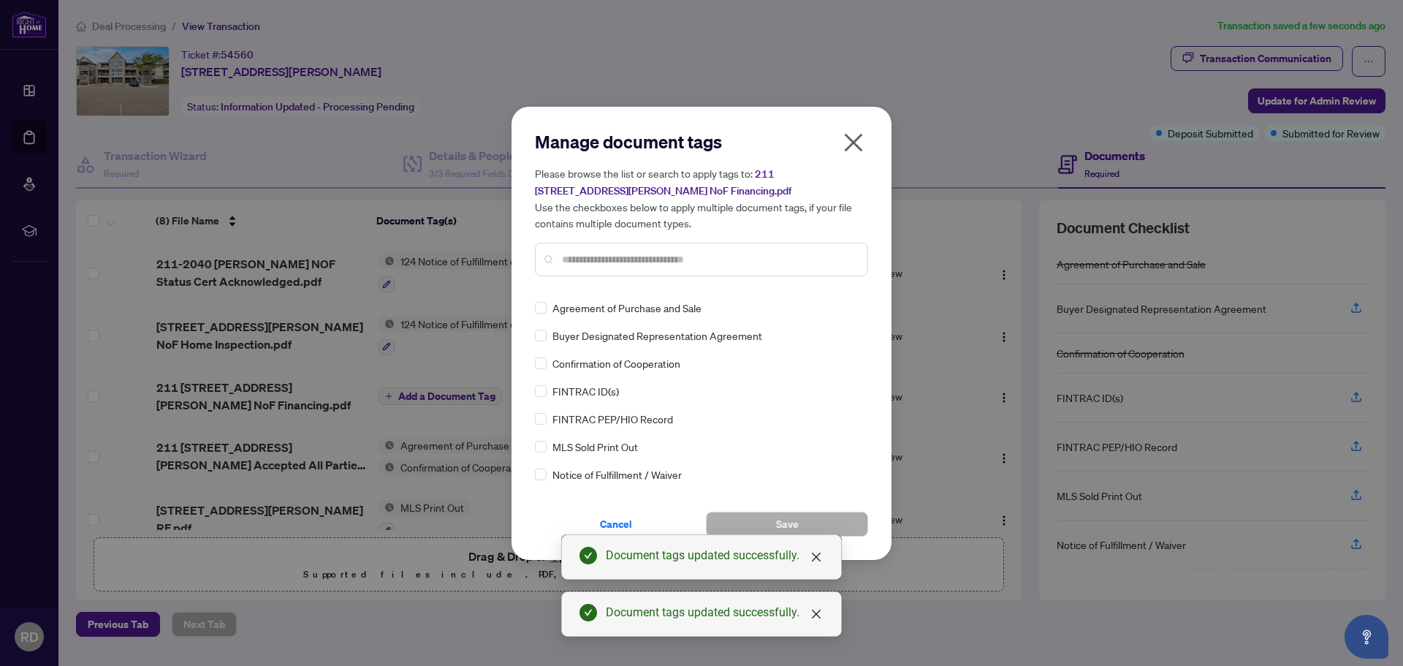
click at [573, 287] on div "Manage document tags Please browse the list or search to apply tags to: [STREET…" at bounding box center [701, 209] width 333 height 158
click at [579, 267] on div at bounding box center [701, 260] width 333 height 34
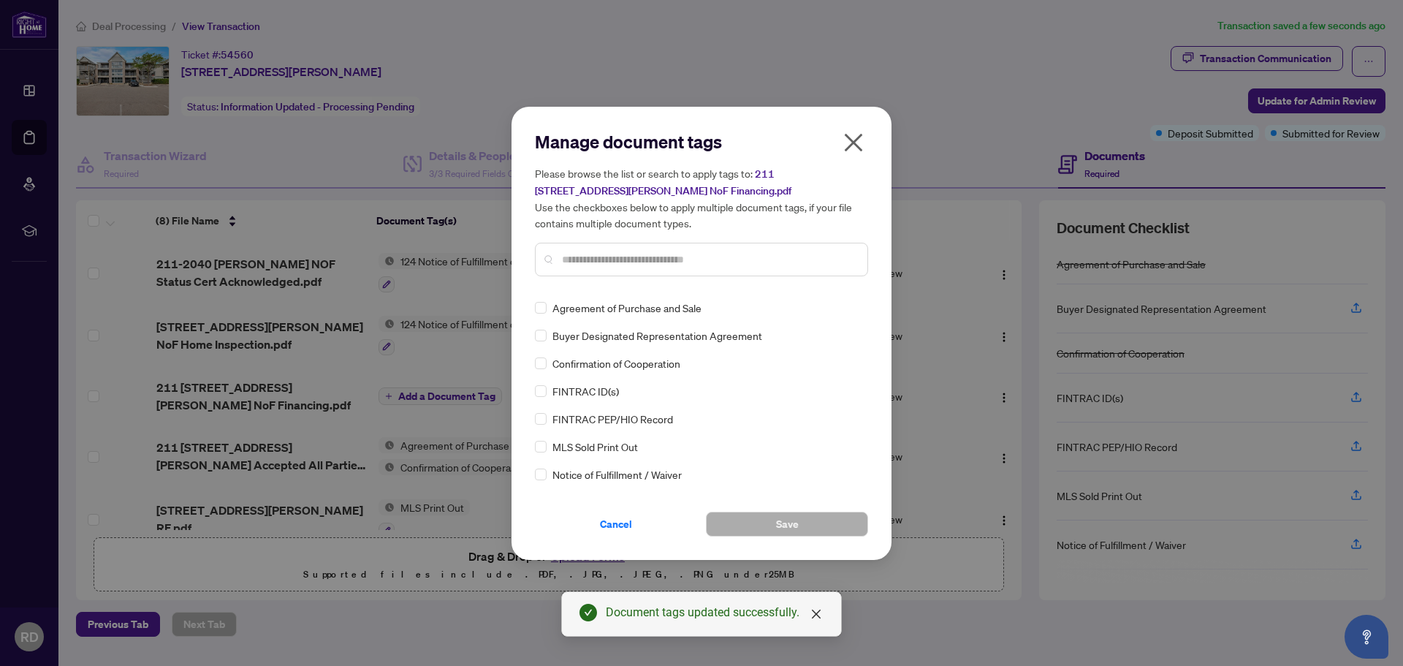
click at [583, 259] on input "text" at bounding box center [709, 259] width 294 height 16
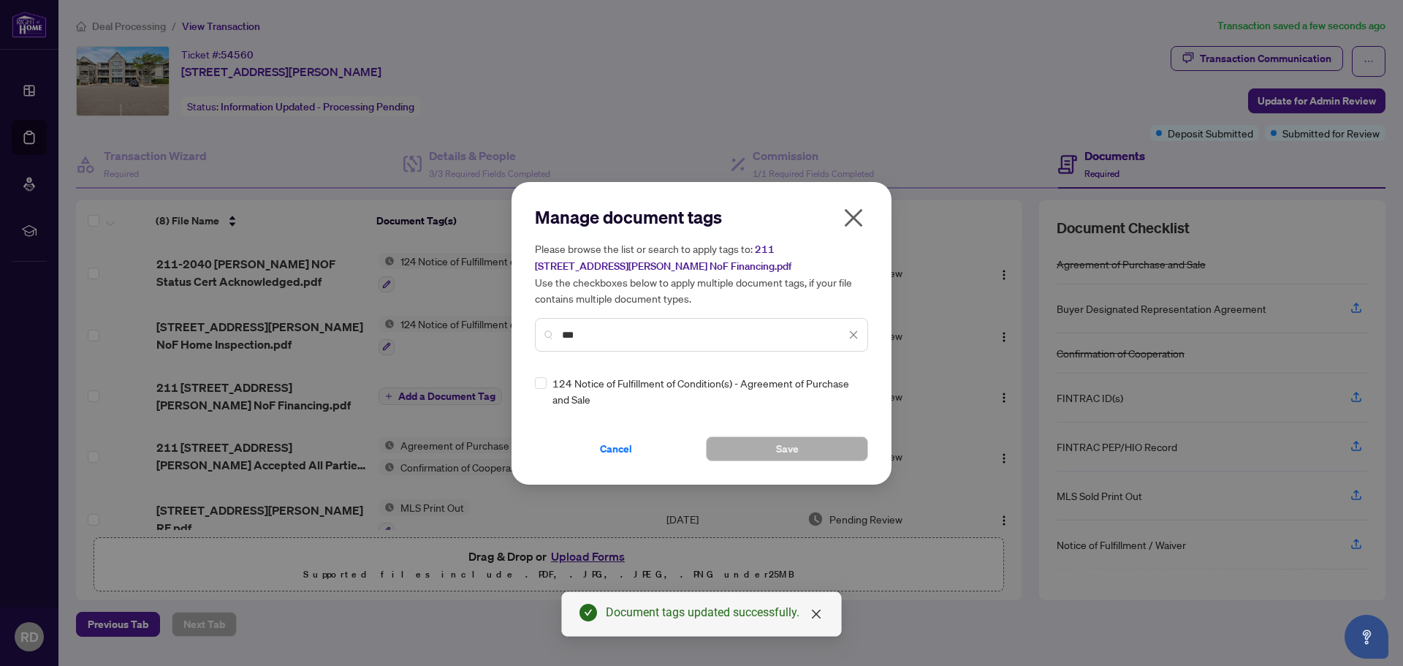
type input "***"
click at [546, 383] on div "124 Notice of Fulfillment of Condition(s) - Agreement of Purchase and Sale" at bounding box center [697, 391] width 324 height 32
click at [758, 445] on button "Save" at bounding box center [787, 448] width 162 height 25
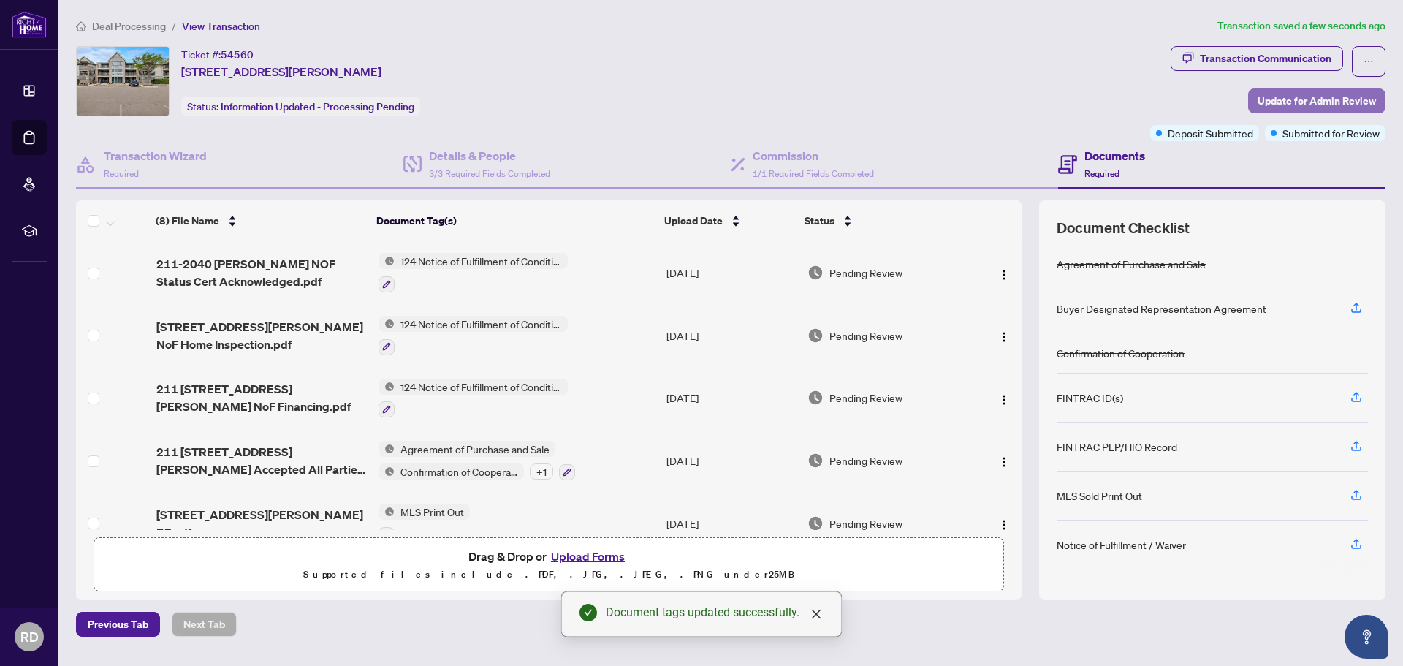
click at [1300, 97] on span "Update for Admin Review" at bounding box center [1316, 100] width 118 height 23
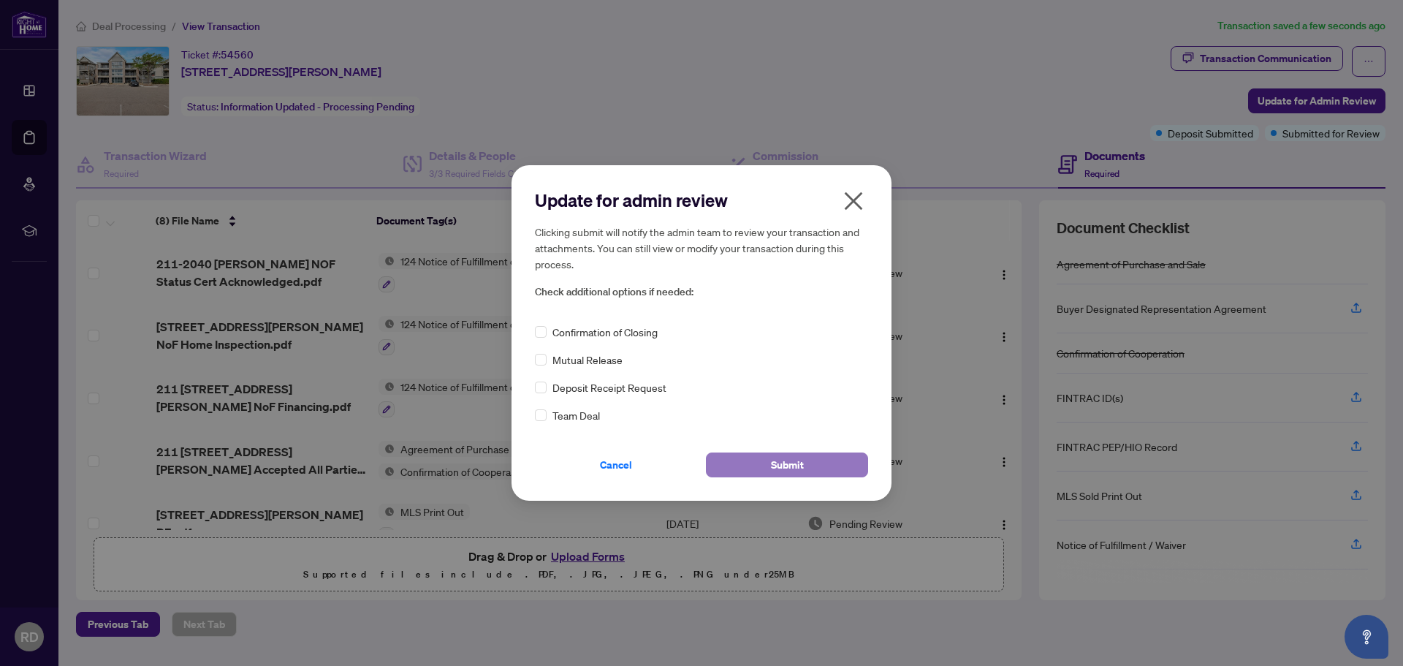
click at [766, 465] on button "Submit" at bounding box center [787, 464] width 162 height 25
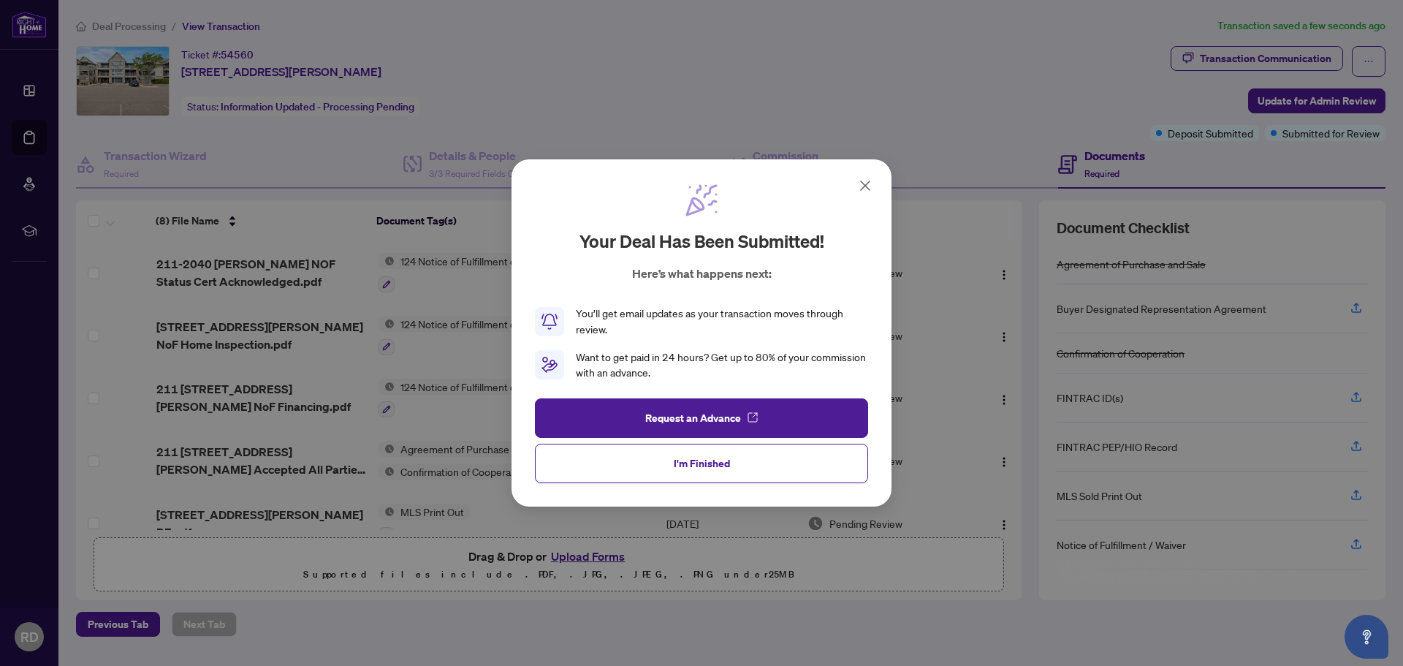
click at [739, 468] on button "I'm Finished" at bounding box center [701, 462] width 333 height 39
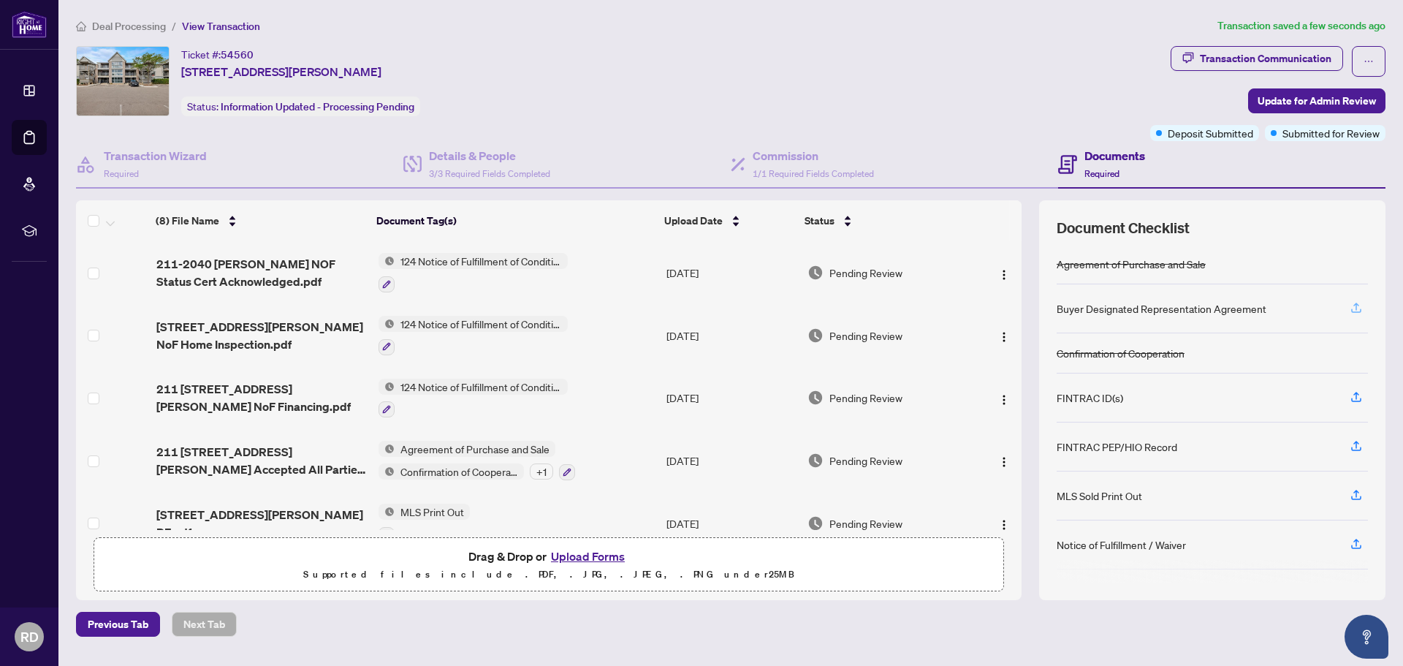
click at [1358, 310] on icon "button" at bounding box center [1355, 307] width 13 height 13
click at [1351, 305] on icon "button" at bounding box center [1355, 307] width 13 height 13
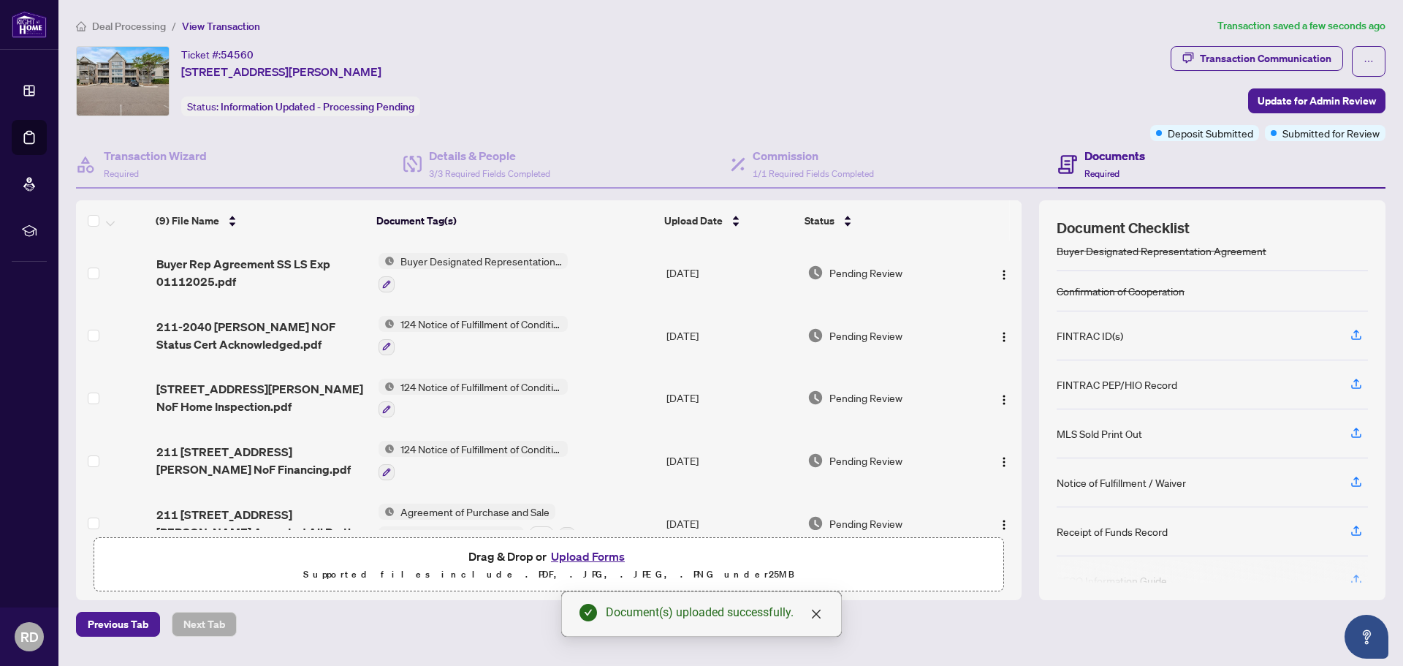
scroll to position [81, 0]
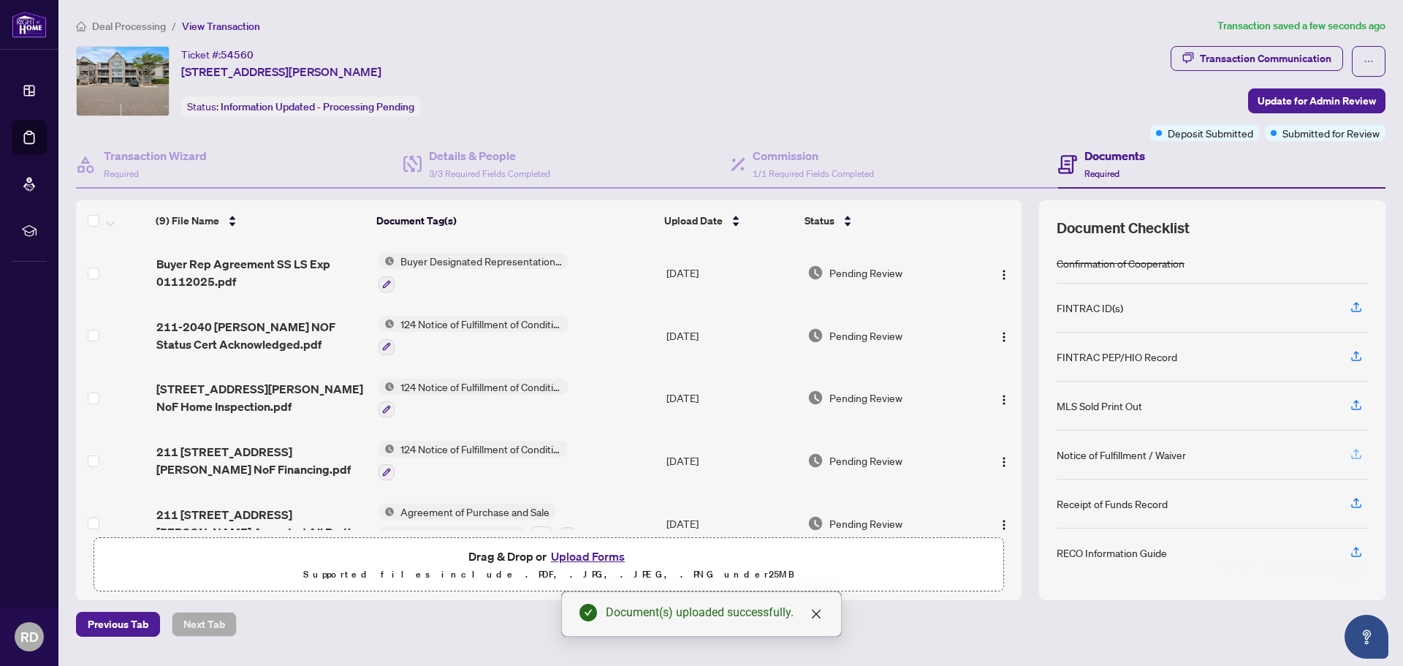
click at [1359, 455] on icon "button" at bounding box center [1355, 453] width 13 height 13
click at [1354, 552] on icon "button" at bounding box center [1355, 551] width 13 height 13
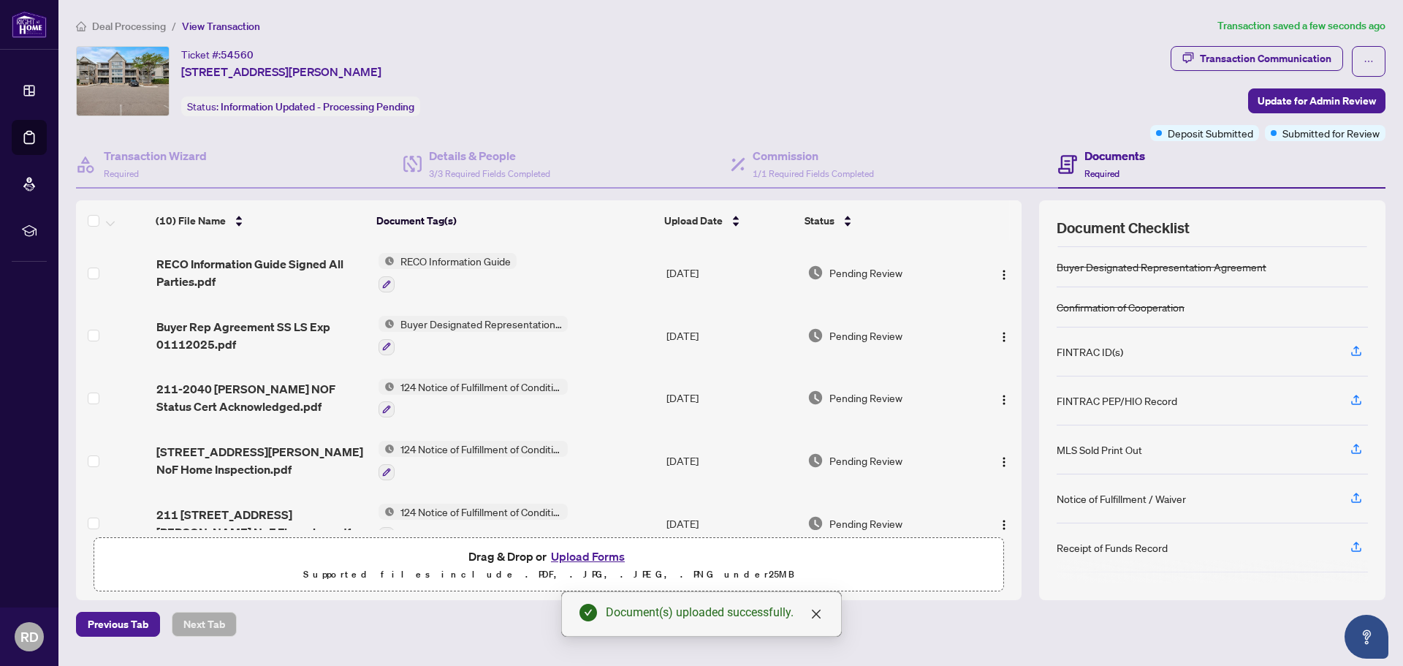
scroll to position [72, 0]
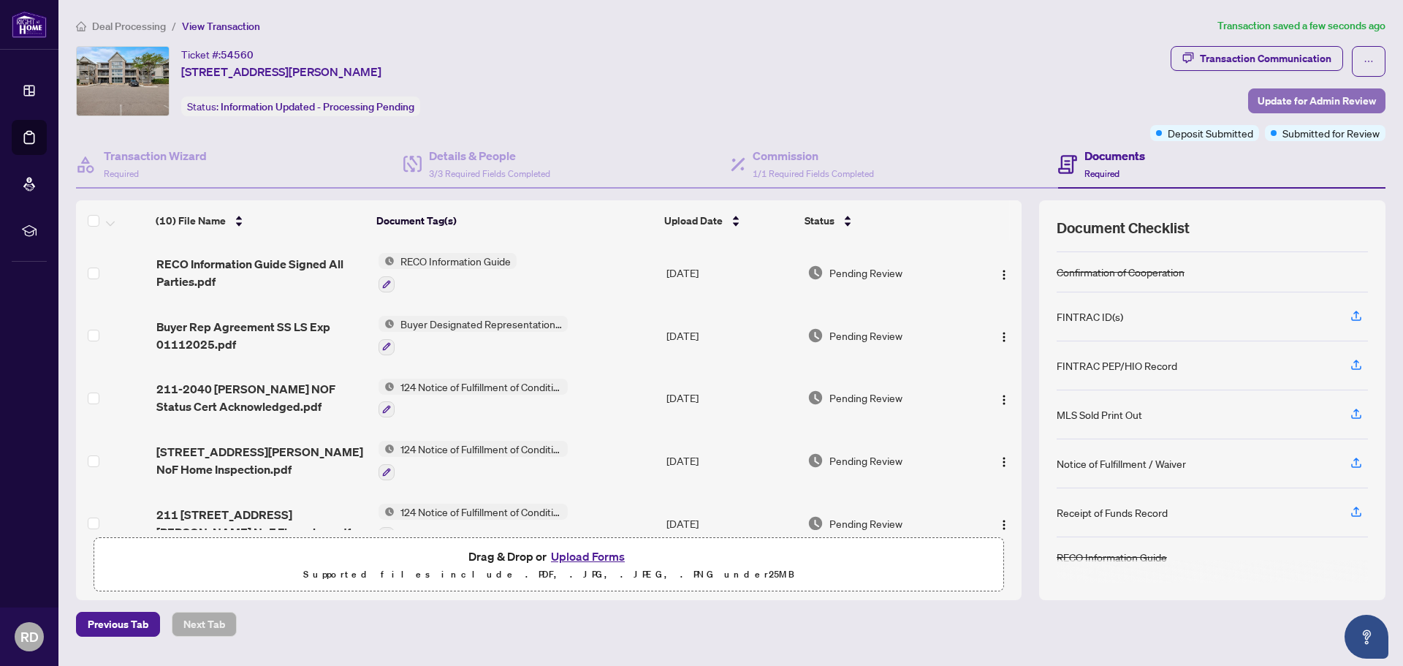
click at [1318, 99] on span "Update for Admin Review" at bounding box center [1316, 100] width 118 height 23
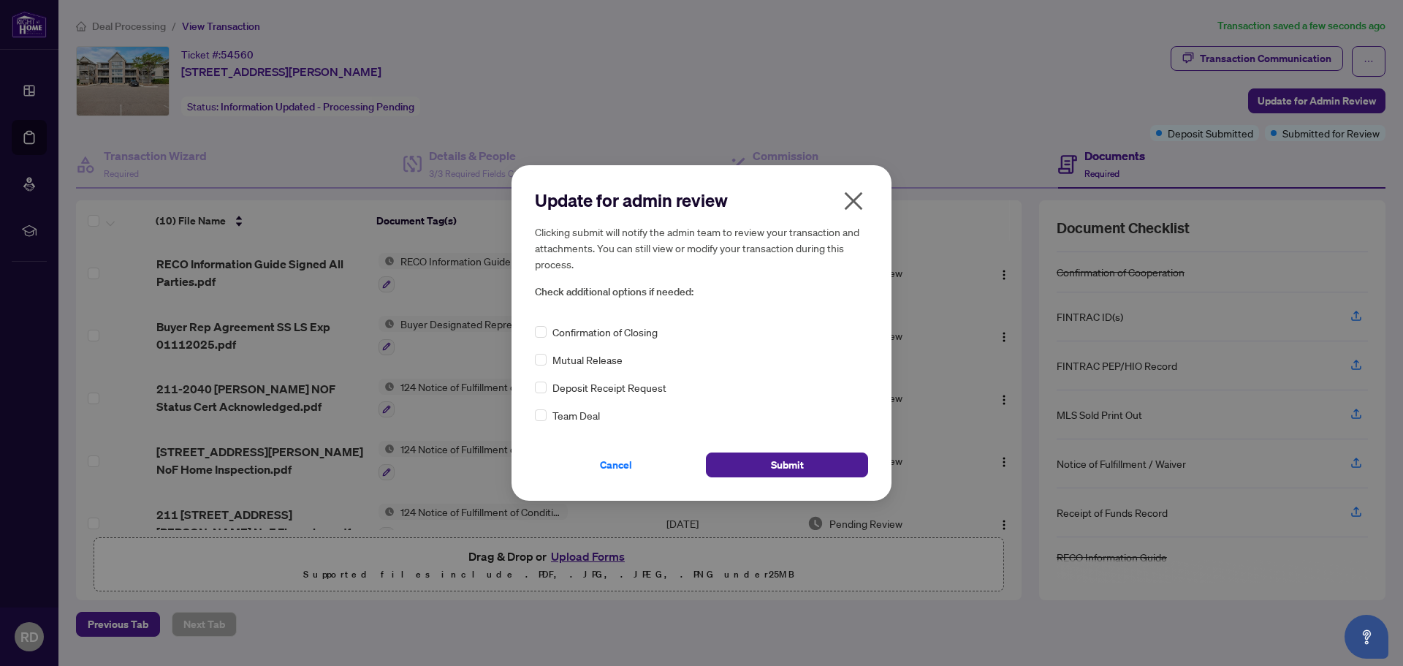
click at [591, 335] on span "Confirmation of Closing" at bounding box center [604, 332] width 105 height 16
click at [541, 324] on label at bounding box center [541, 332] width 12 height 16
click at [808, 468] on button "Submit" at bounding box center [787, 464] width 162 height 25
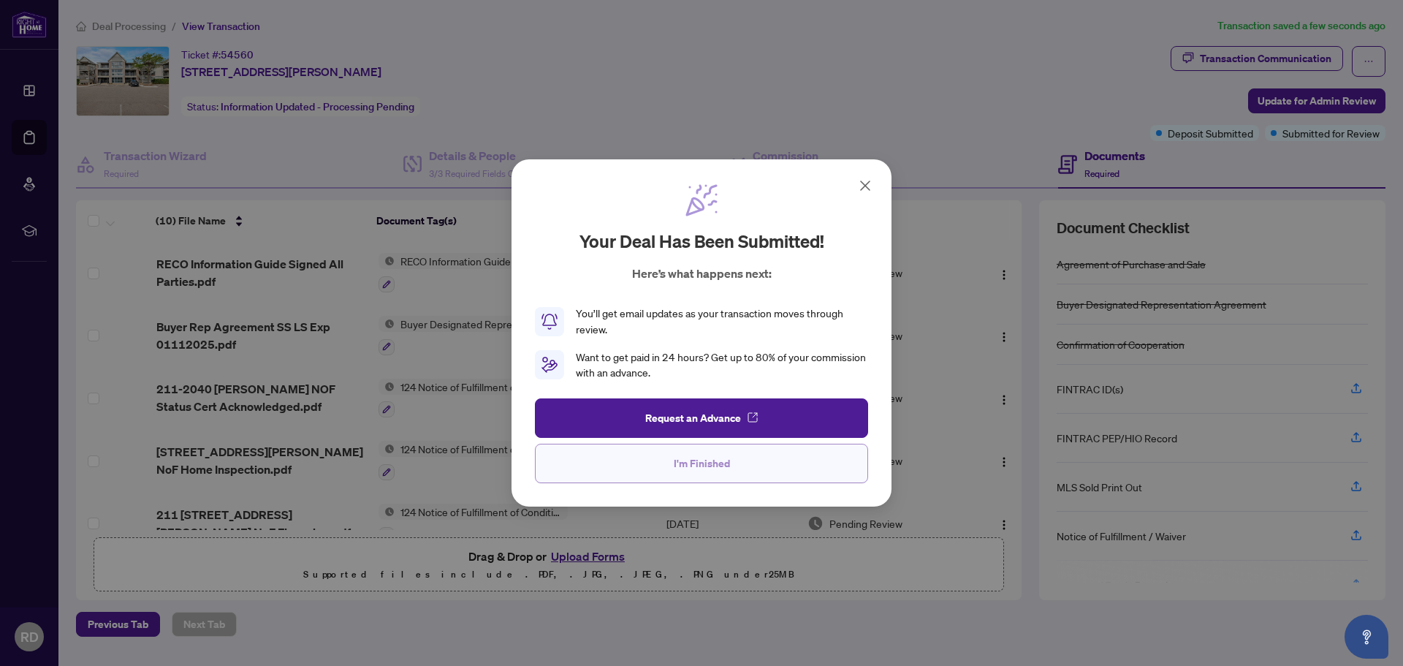
click at [746, 457] on button "I'm Finished" at bounding box center [701, 462] width 333 height 39
